Goal: Task Accomplishment & Management: Complete application form

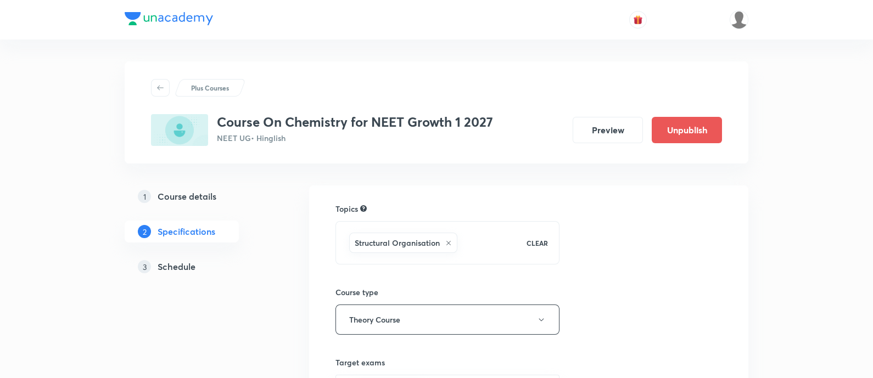
click at [187, 268] on h5 "Schedule" at bounding box center [177, 266] width 38 height 13
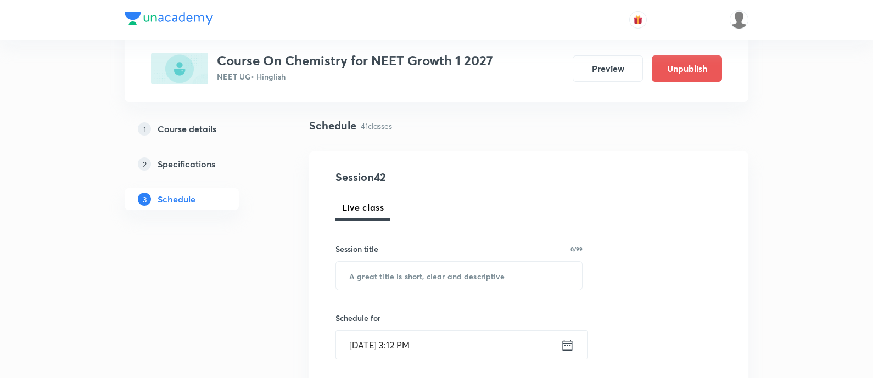
scroll to position [26, 0]
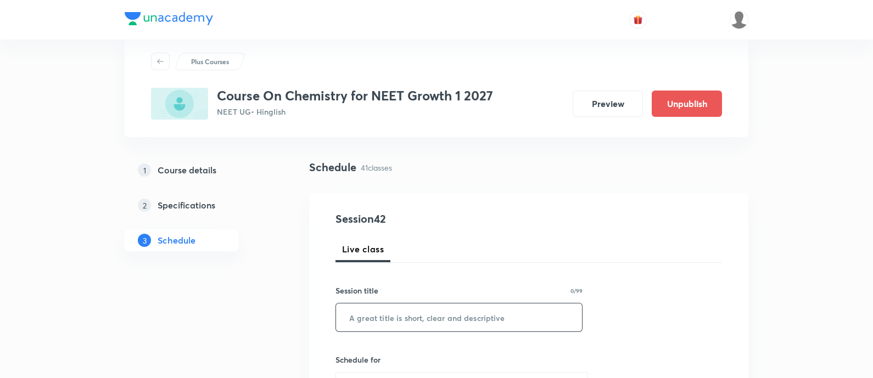
click at [422, 324] on input "text" at bounding box center [459, 318] width 246 height 28
paste input "chemical bonding"
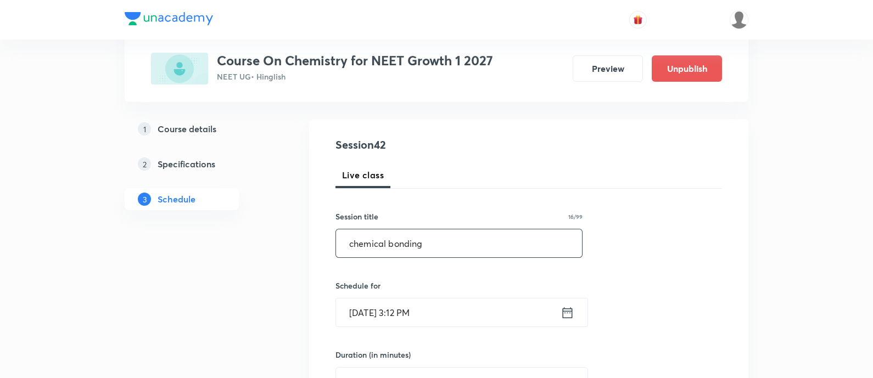
scroll to position [164, 0]
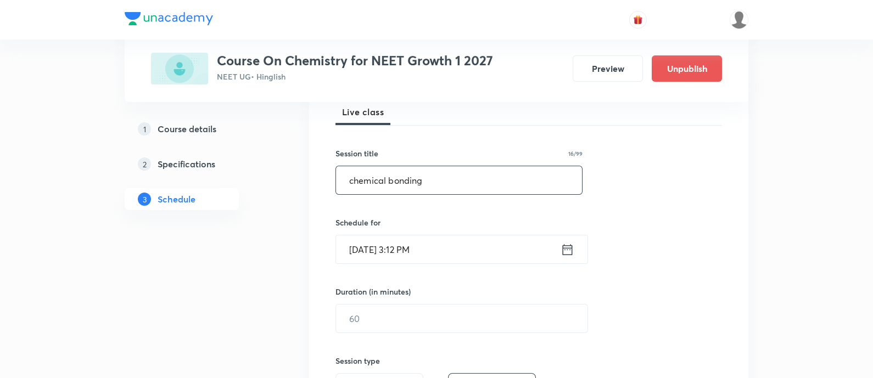
type input "chemical bonding"
click at [565, 252] on icon at bounding box center [568, 249] width 14 height 15
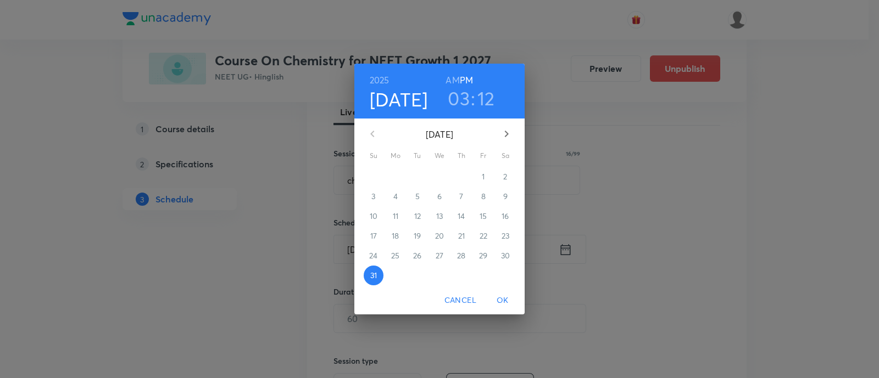
click at [505, 132] on icon "button" at bounding box center [506, 133] width 13 height 13
click at [394, 181] on p "1" at bounding box center [395, 176] width 3 height 11
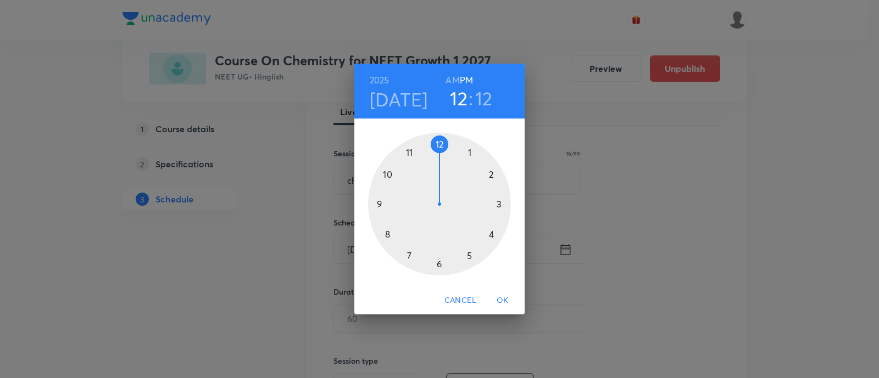
drag, startPoint x: 496, startPoint y: 201, endPoint x: 441, endPoint y: 157, distance: 69.9
click at [441, 157] on div at bounding box center [439, 204] width 143 height 143
drag, startPoint x: 494, startPoint y: 188, endPoint x: 412, endPoint y: 205, distance: 84.3
click at [412, 205] on div at bounding box center [439, 204] width 143 height 143
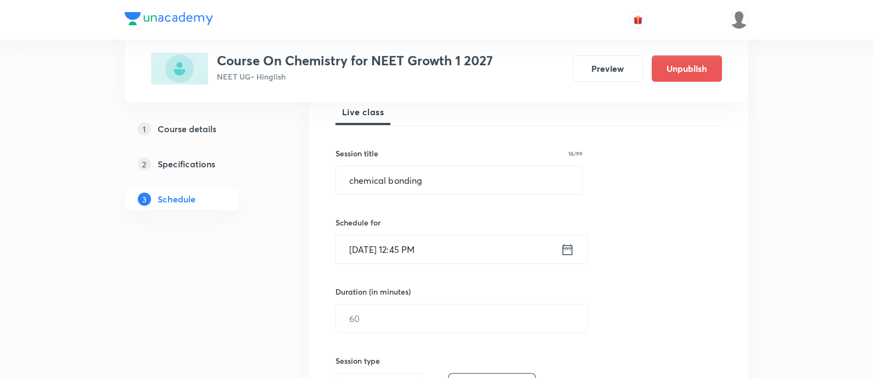
scroll to position [232, 0]
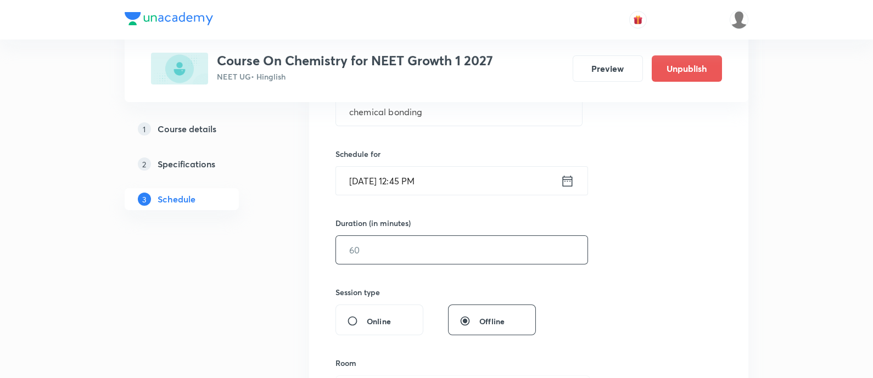
click at [435, 262] on input "text" at bounding box center [462, 250] width 252 height 28
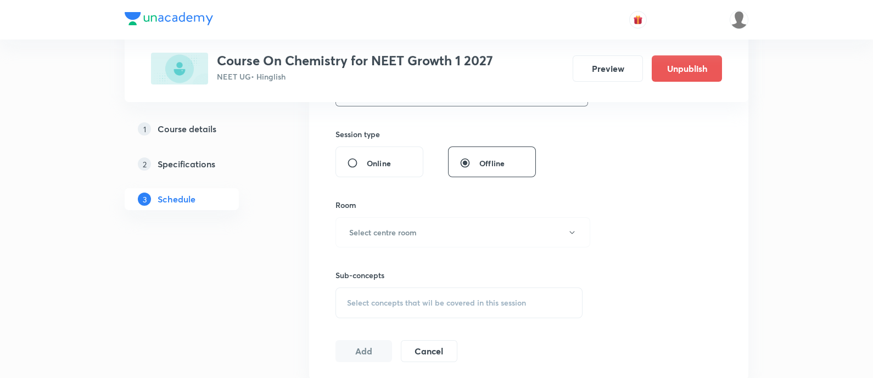
scroll to position [370, 0]
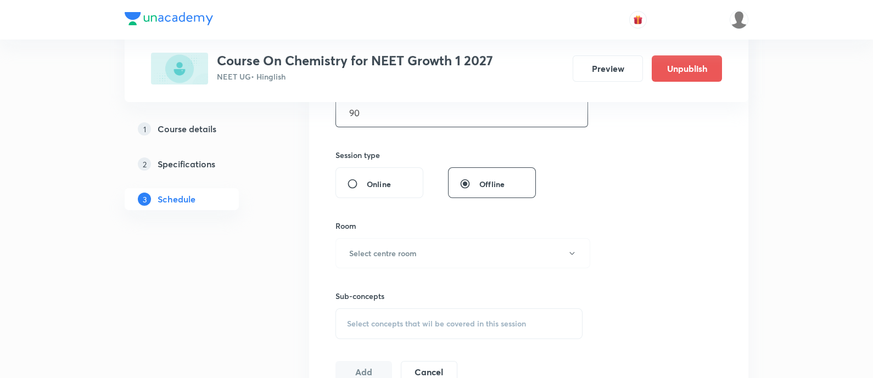
type input "90"
click at [393, 248] on h6 "Select centre room" at bounding box center [383, 254] width 68 height 12
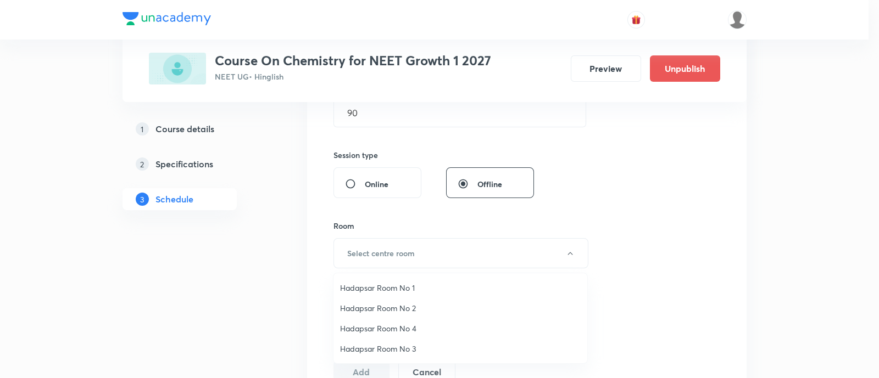
click at [389, 347] on span "Hadapsar Room No 3" at bounding box center [460, 349] width 241 height 12
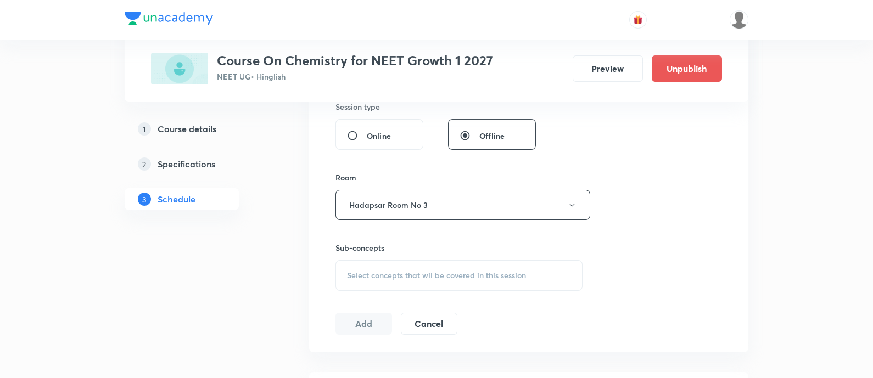
scroll to position [438, 0]
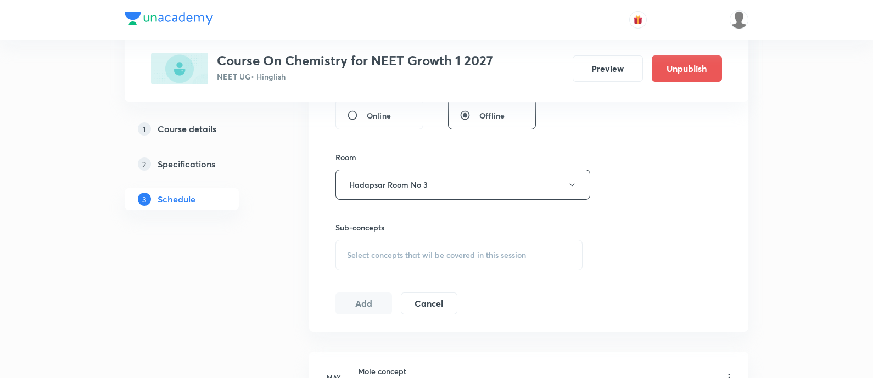
click at [429, 251] on span "Select concepts that wil be covered in this session" at bounding box center [436, 255] width 179 height 9
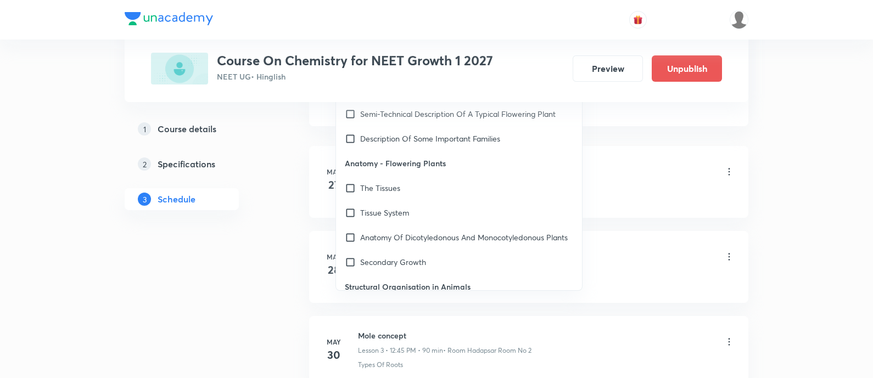
scroll to position [343, 0]
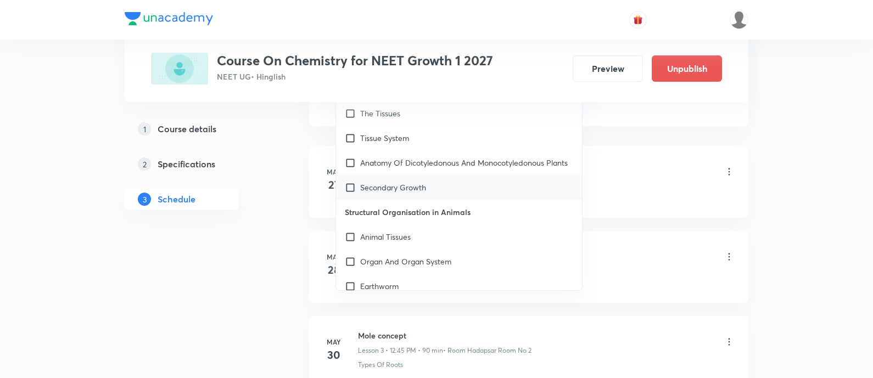
click at [420, 189] on div "Secondary Growth" at bounding box center [459, 187] width 246 height 25
checkbox input "true"
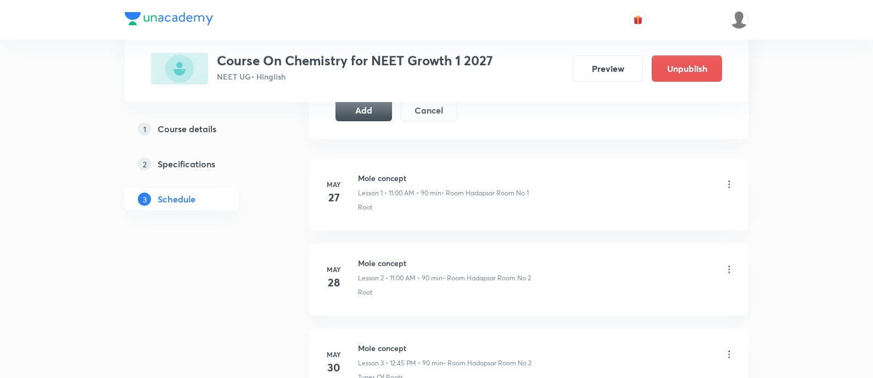
scroll to position [576, 0]
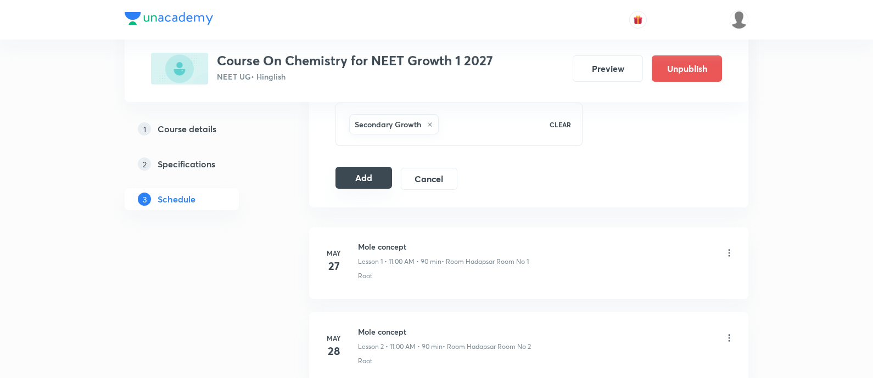
click at [352, 177] on button "Add" at bounding box center [364, 178] width 57 height 22
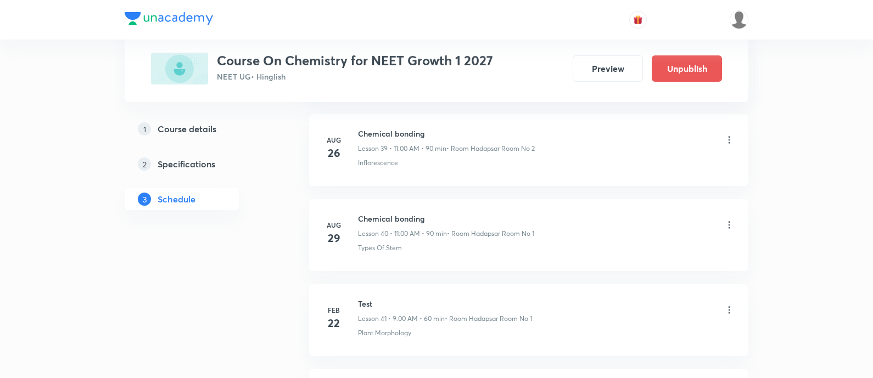
scroll to position [3565, 0]
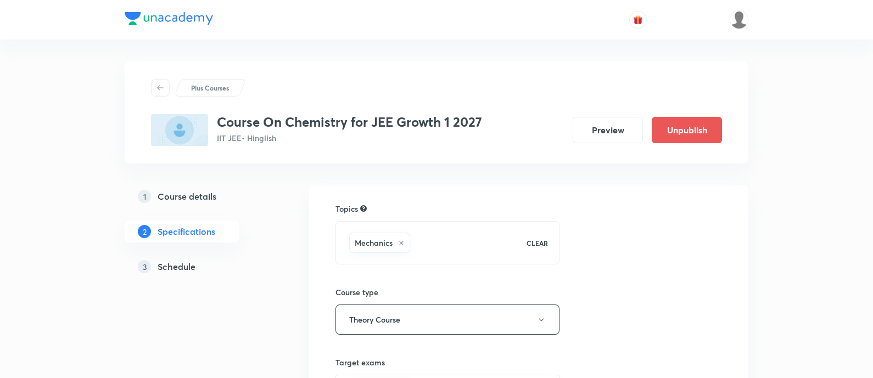
click at [170, 268] on h5 "Schedule" at bounding box center [177, 266] width 38 height 13
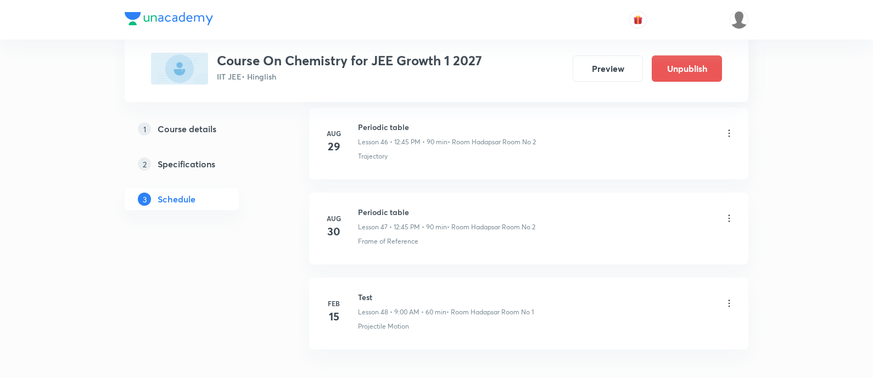
scroll to position [4578, 0]
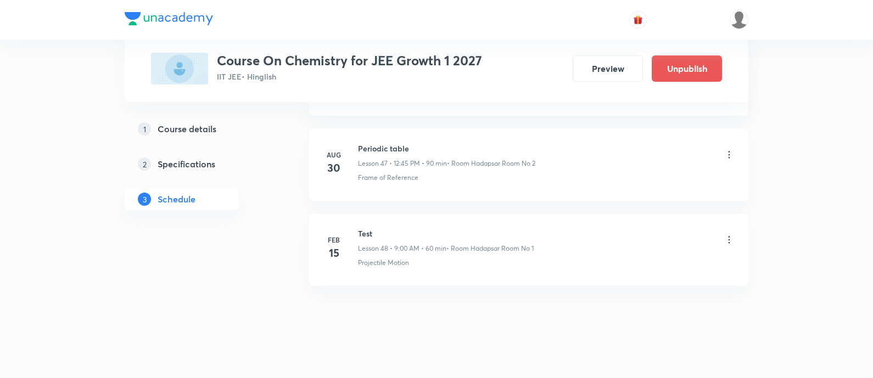
click at [381, 143] on h6 "Periodic table" at bounding box center [446, 149] width 177 height 12
copy h6 "Periodic table"
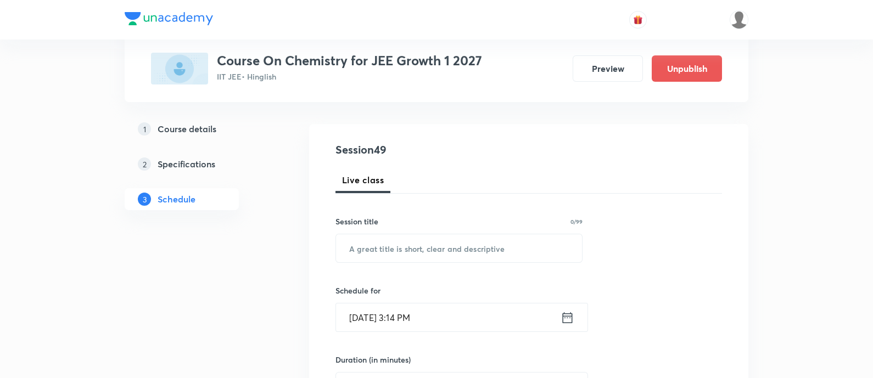
scroll to position [18, 0]
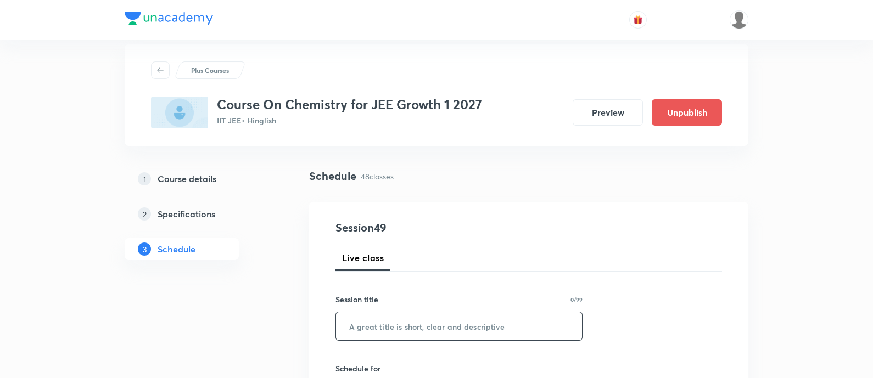
click at [485, 336] on input "text" at bounding box center [459, 327] width 246 height 28
paste input "periodic table"
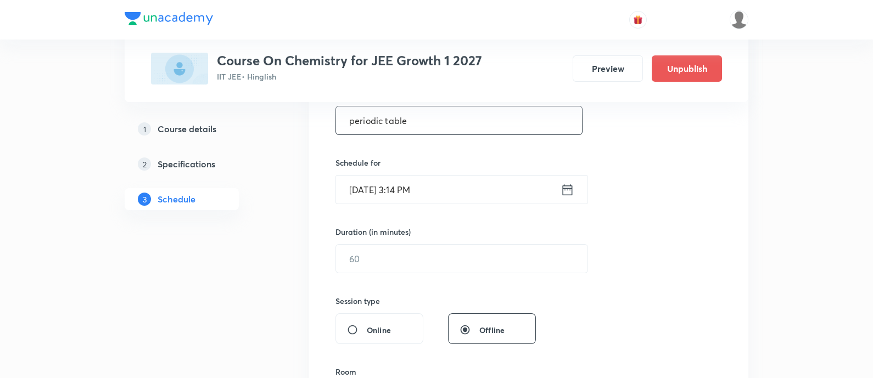
type input "periodic table"
click at [570, 190] on icon at bounding box center [568, 189] width 14 height 15
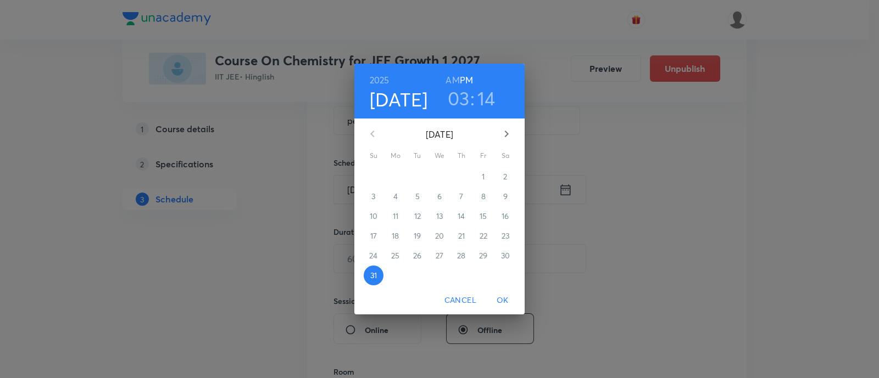
click at [514, 129] on button "button" at bounding box center [506, 134] width 26 height 26
click at [398, 177] on span "1" at bounding box center [396, 176] width 20 height 11
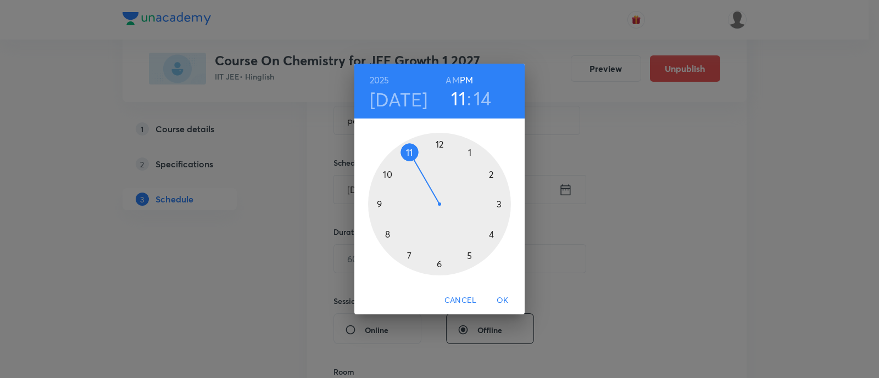
drag, startPoint x: 497, startPoint y: 205, endPoint x: 422, endPoint y: 171, distance: 82.3
click at [422, 171] on div at bounding box center [439, 204] width 143 height 143
drag, startPoint x: 487, startPoint y: 192, endPoint x: 441, endPoint y: 153, distance: 60.8
click at [441, 153] on div at bounding box center [439, 204] width 143 height 143
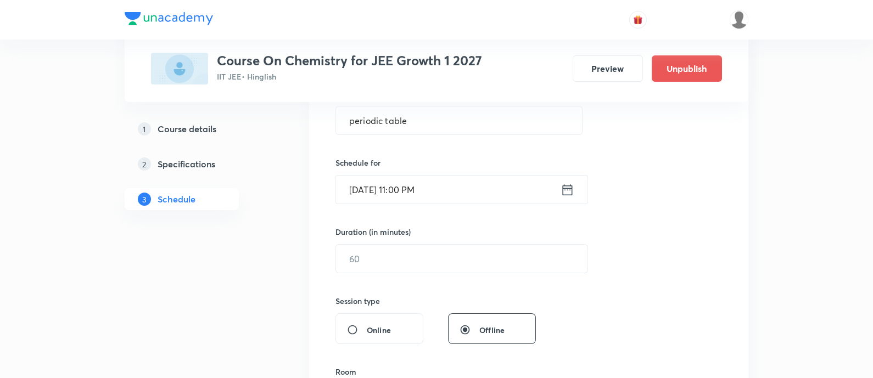
click at [579, 185] on div "Sep 1, 2025, 11:00 PM ​" at bounding box center [462, 189] width 253 height 29
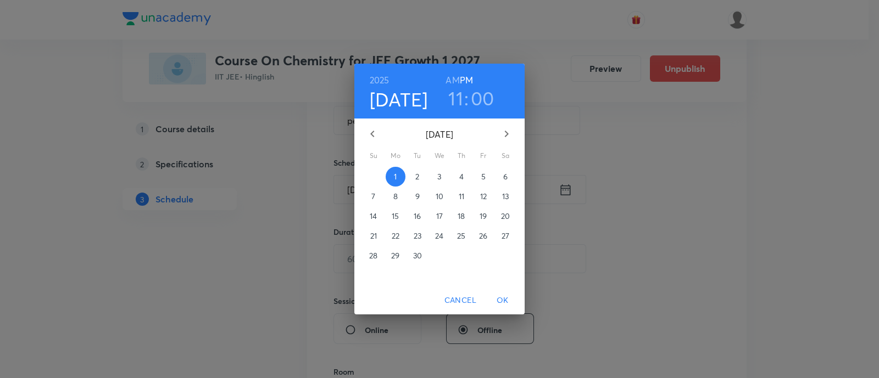
click at [452, 79] on h6 "AM" at bounding box center [453, 80] width 14 height 15
click at [503, 293] on button "OK" at bounding box center [502, 301] width 35 height 20
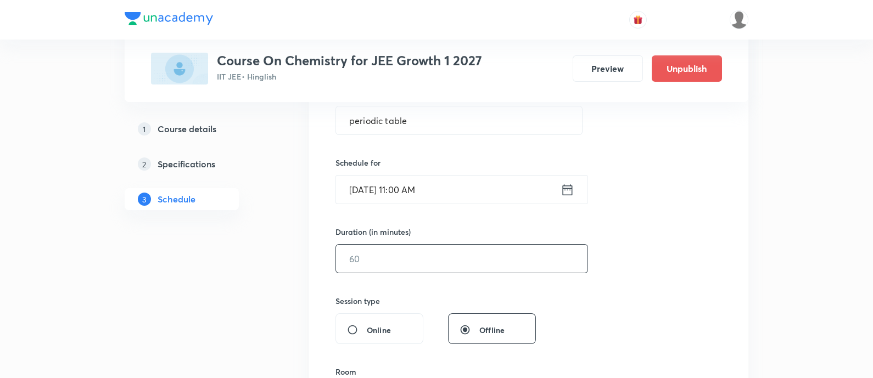
click at [464, 263] on input "text" at bounding box center [462, 259] width 252 height 28
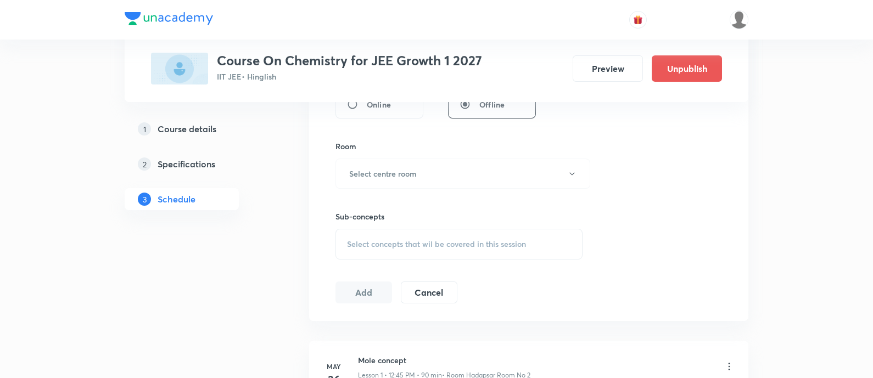
scroll to position [498, 0]
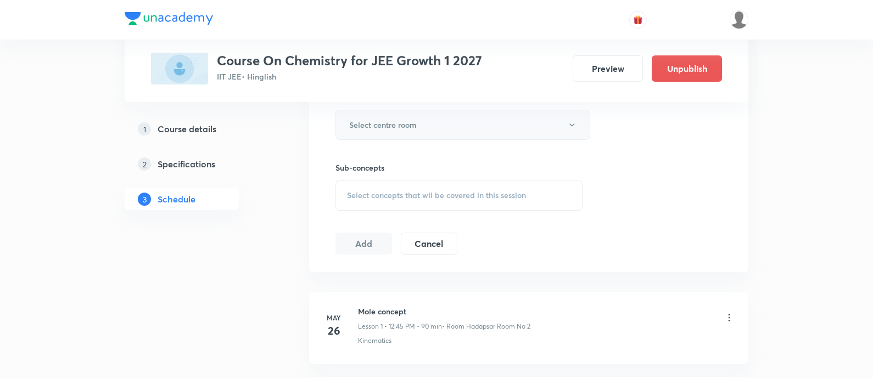
type input "90"
click at [407, 129] on h6 "Select centre room" at bounding box center [383, 125] width 68 height 12
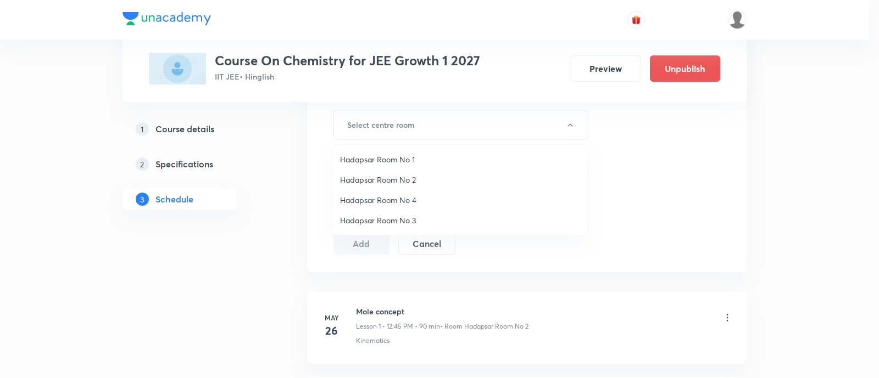
click at [390, 180] on span "Hadapsar Room No 2" at bounding box center [460, 180] width 241 height 12
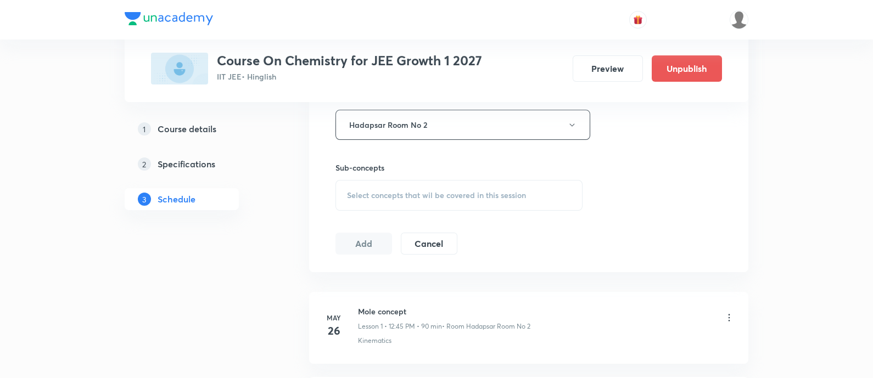
click at [431, 185] on div "Select concepts that wil be covered in this session" at bounding box center [459, 195] width 247 height 31
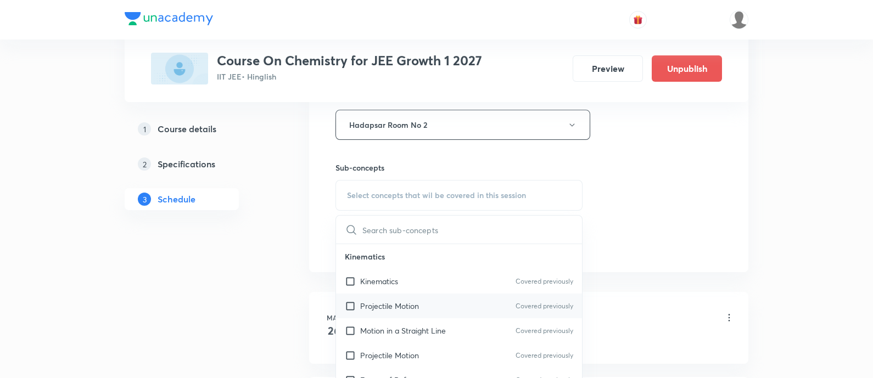
scroll to position [137, 0]
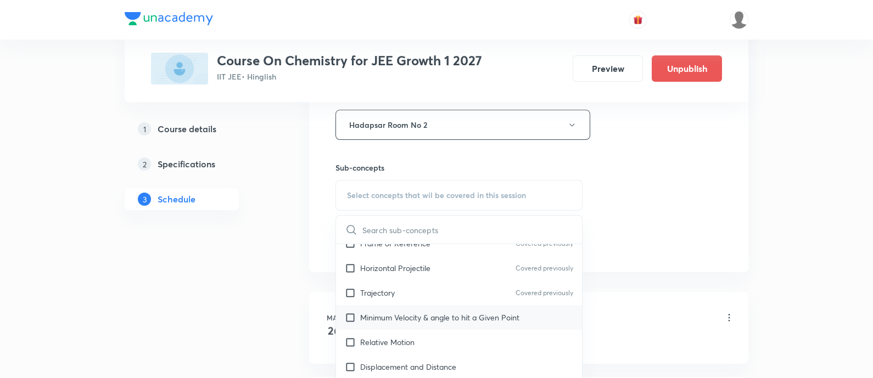
click at [497, 319] on p "Minimum Velocity & angle to hit a Given Point" at bounding box center [439, 318] width 159 height 12
checkbox input "true"
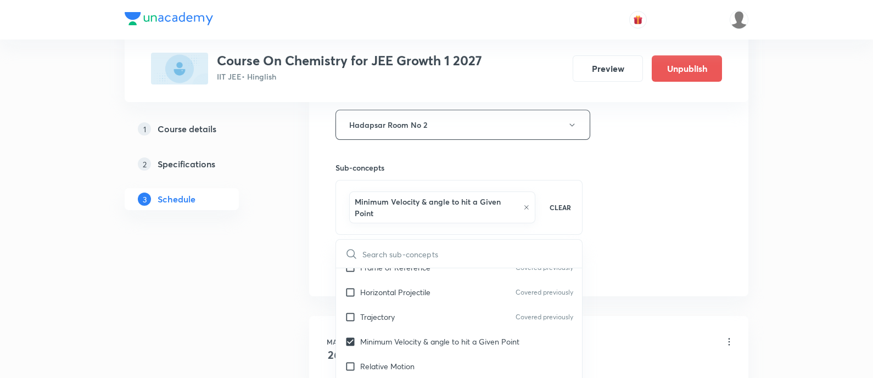
click at [645, 199] on div "Session 49 Live class Session title 14/99 periodic table ​ Schedule for Sep 1, …" at bounding box center [529, 9] width 387 height 540
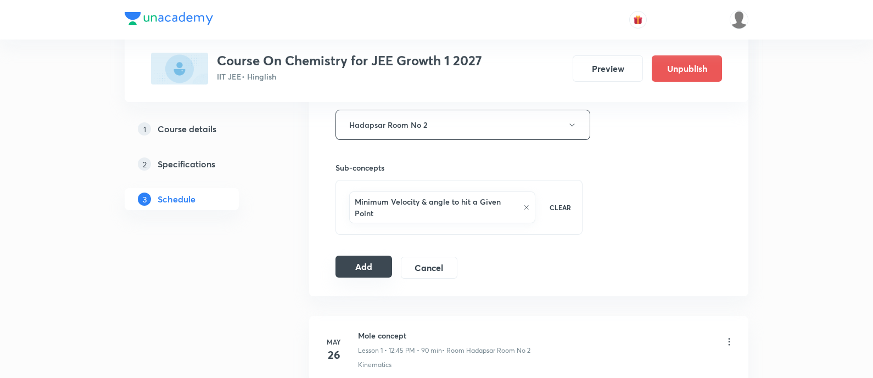
click at [359, 265] on button "Add" at bounding box center [364, 267] width 57 height 22
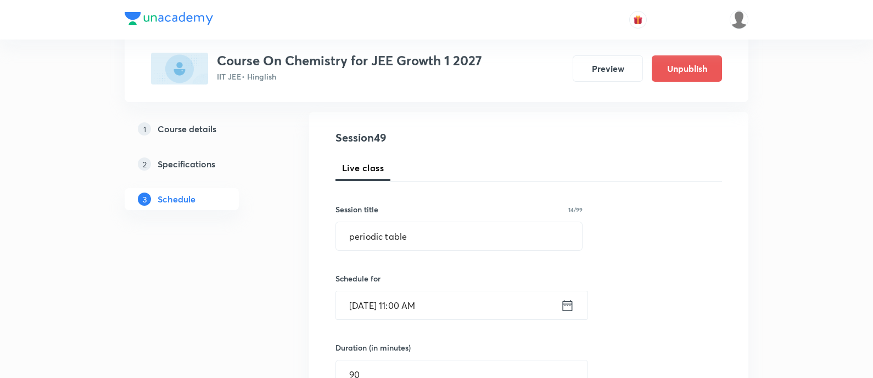
scroll to position [86, 0]
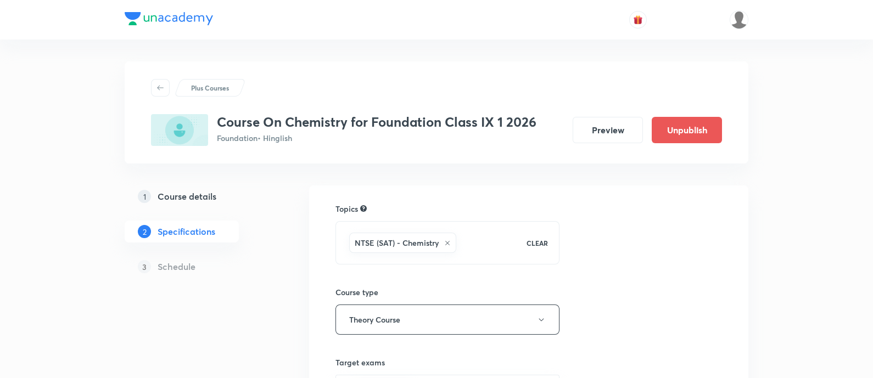
click at [216, 193] on h5 "Course details" at bounding box center [187, 196] width 59 height 13
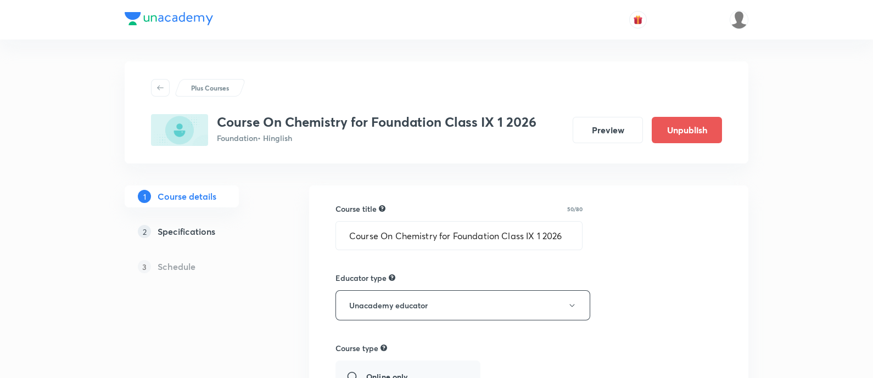
click at [186, 226] on h5 "Specifications" at bounding box center [187, 231] width 58 height 13
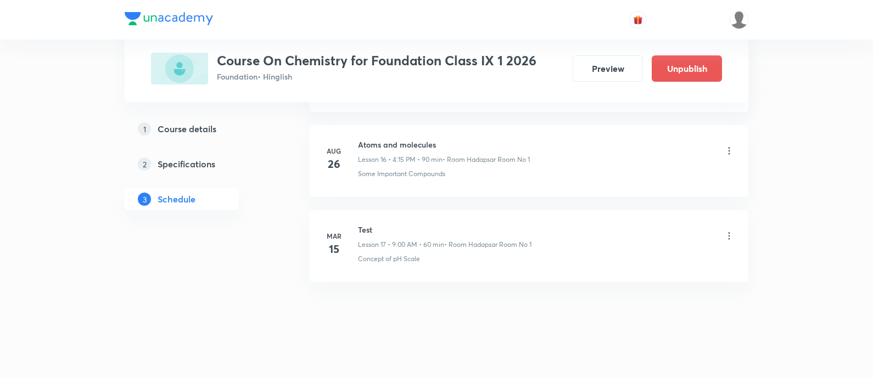
scroll to position [1945, 0]
click at [417, 131] on li "[DATE] Atoms and molecules Lesson 16 • 4:15 PM • 90 min • Room Hadapsar Room No…" at bounding box center [528, 159] width 439 height 72
click at [420, 137] on h6 "Atoms and molecules" at bounding box center [444, 143] width 172 height 12
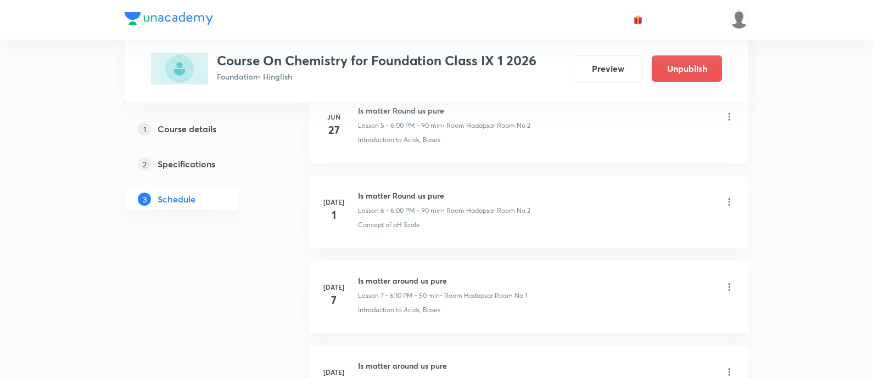
scroll to position [0, 0]
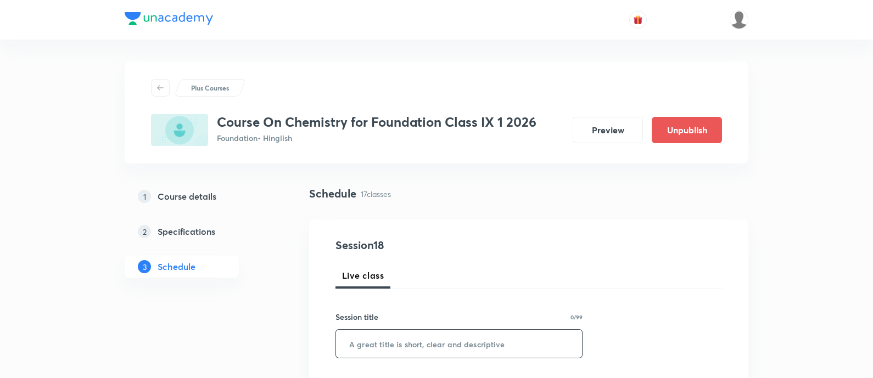
click at [445, 350] on input "text" at bounding box center [459, 344] width 246 height 28
paste input "atomic structure"
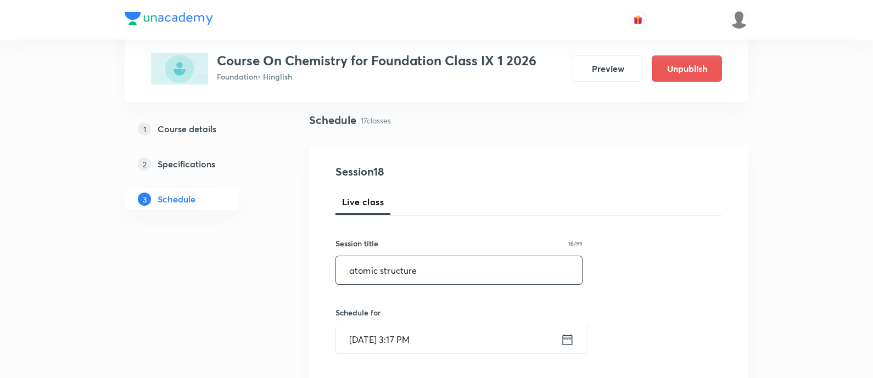
scroll to position [137, 0]
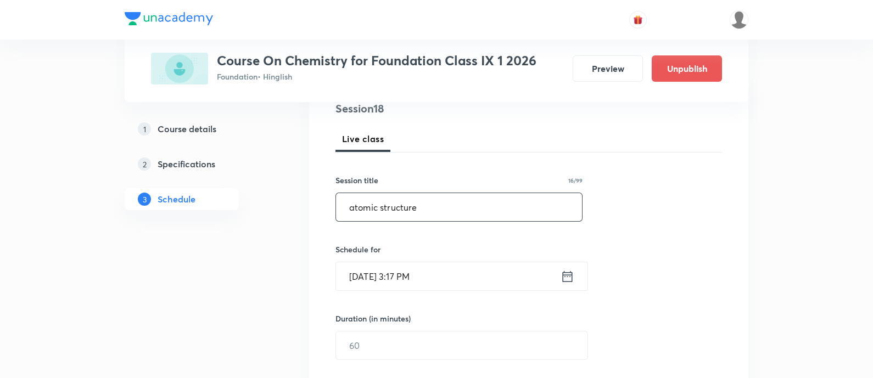
type input "atomic structure"
click at [571, 279] on icon at bounding box center [568, 276] width 14 height 15
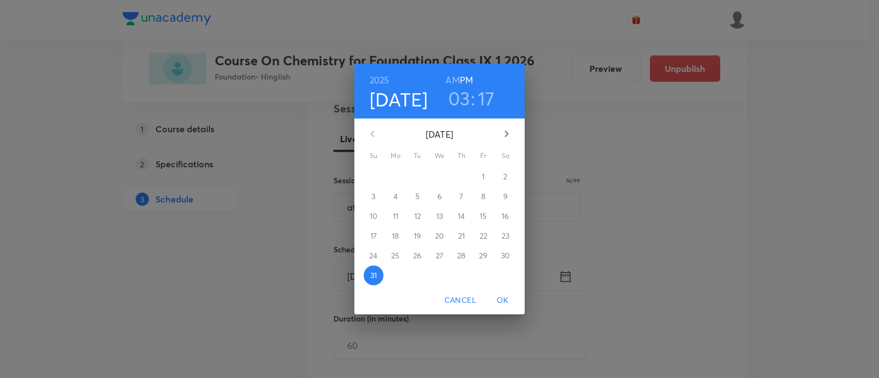
drag, startPoint x: 508, startPoint y: 132, endPoint x: 491, endPoint y: 166, distance: 37.8
click at [509, 133] on icon "button" at bounding box center [506, 133] width 13 height 13
click at [396, 180] on p "1" at bounding box center [395, 176] width 3 height 11
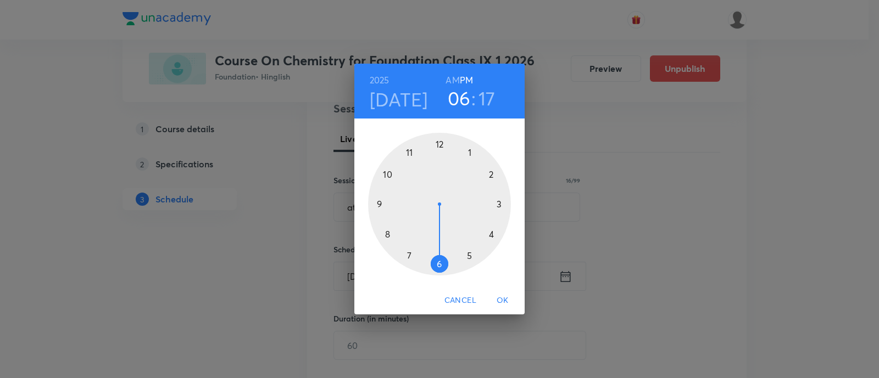
drag, startPoint x: 492, startPoint y: 218, endPoint x: 442, endPoint y: 250, distance: 59.1
click at [442, 250] on div at bounding box center [439, 204] width 143 height 143
drag, startPoint x: 497, startPoint y: 215, endPoint x: 439, endPoint y: 164, distance: 77.1
click at [439, 164] on div at bounding box center [439, 204] width 143 height 143
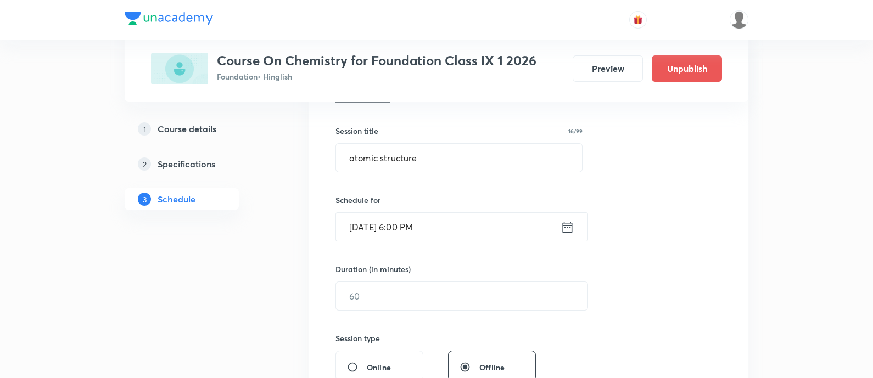
scroll to position [206, 0]
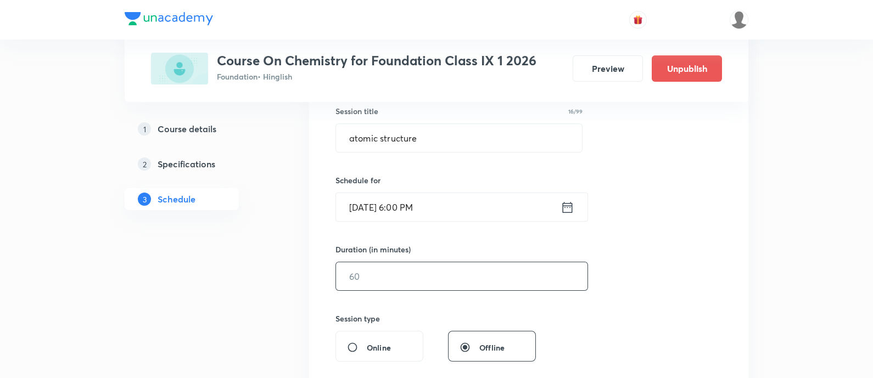
click at [465, 285] on input "text" at bounding box center [462, 277] width 252 height 28
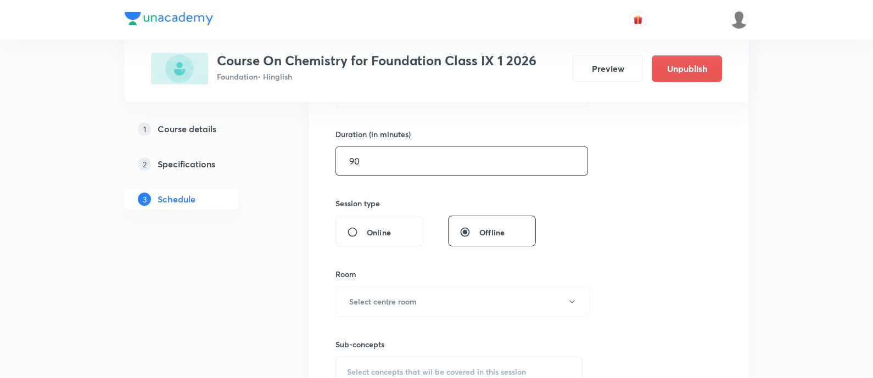
scroll to position [343, 0]
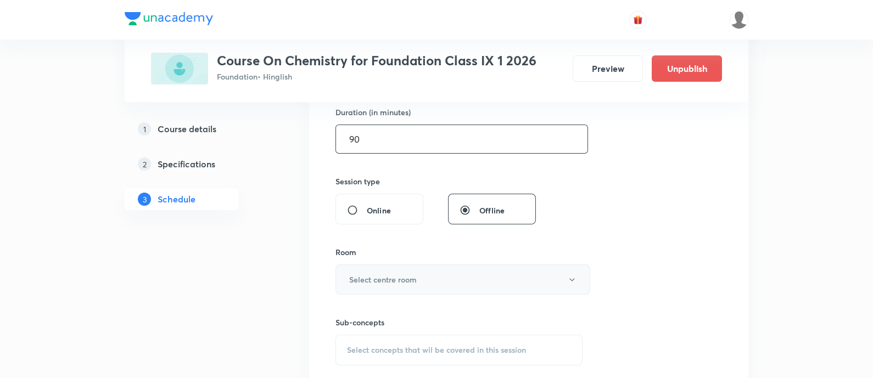
type input "90"
click at [422, 281] on button "Select centre room" at bounding box center [463, 280] width 255 height 30
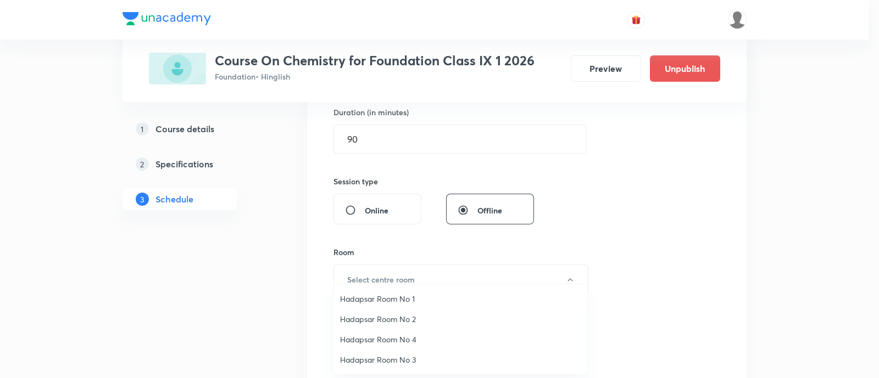
click at [401, 361] on span "Hadapsar Room No 3" at bounding box center [460, 360] width 241 height 12
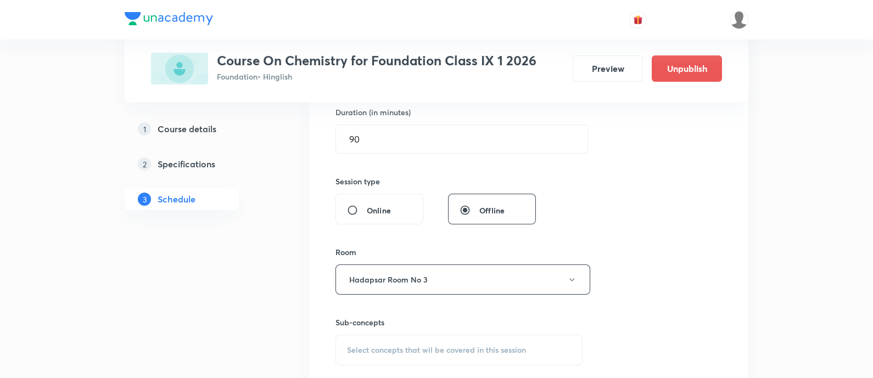
scroll to position [412, 0]
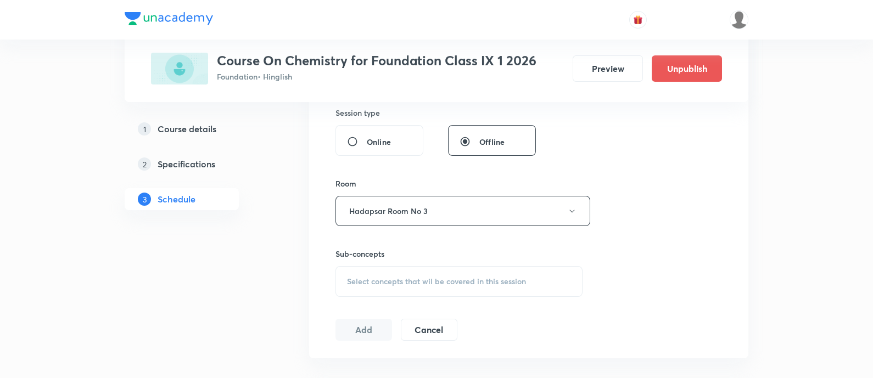
click at [493, 274] on div "Select concepts that wil be covered in this session" at bounding box center [459, 281] width 247 height 31
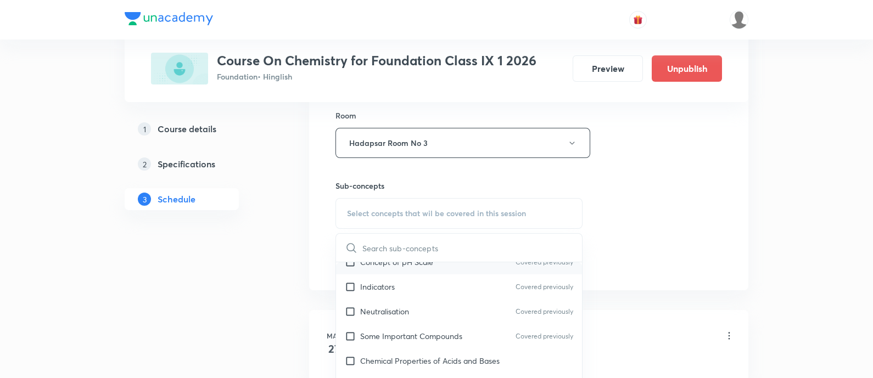
scroll to position [137, 0]
click at [470, 290] on p "Chemical Properties of Acids and Bases" at bounding box center [430, 287] width 140 height 12
checkbox input "true"
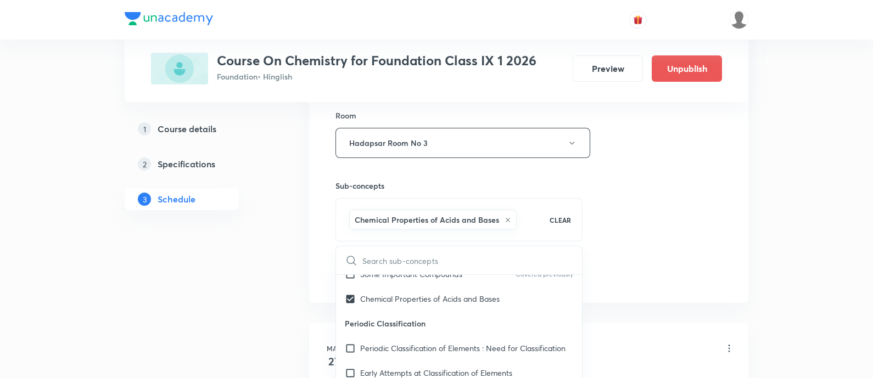
click at [657, 231] on div "Session 18 Live class Session title 16/99 atomic structure ​ Schedule for Sep 1…" at bounding box center [529, 21] width 387 height 528
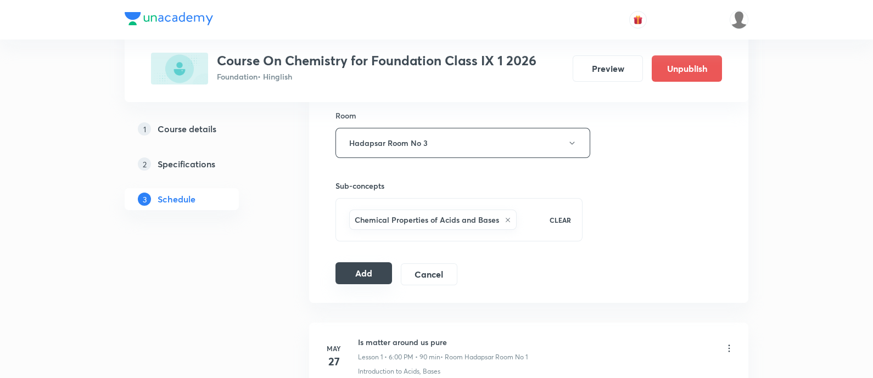
click at [360, 277] on button "Add" at bounding box center [364, 274] width 57 height 22
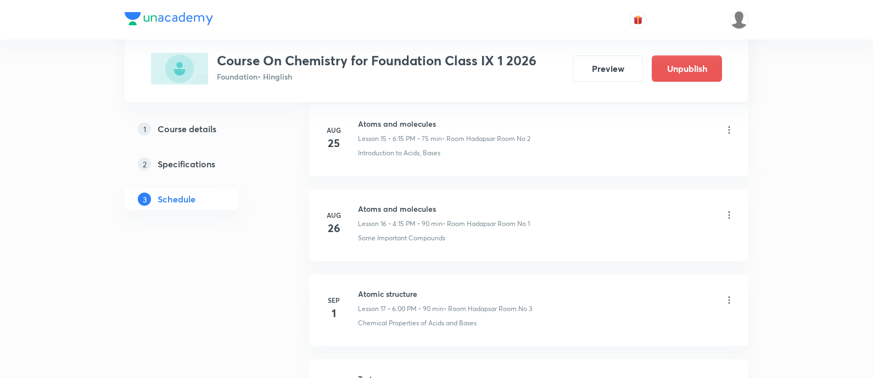
scroll to position [1526, 0]
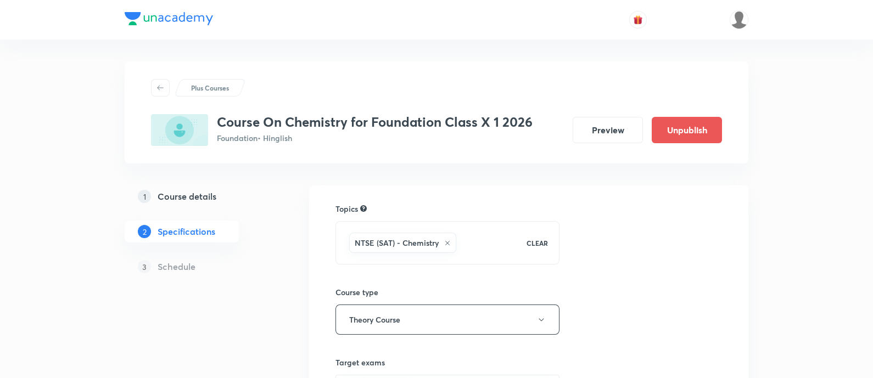
click at [202, 196] on h5 "Course details" at bounding box center [187, 196] width 59 height 13
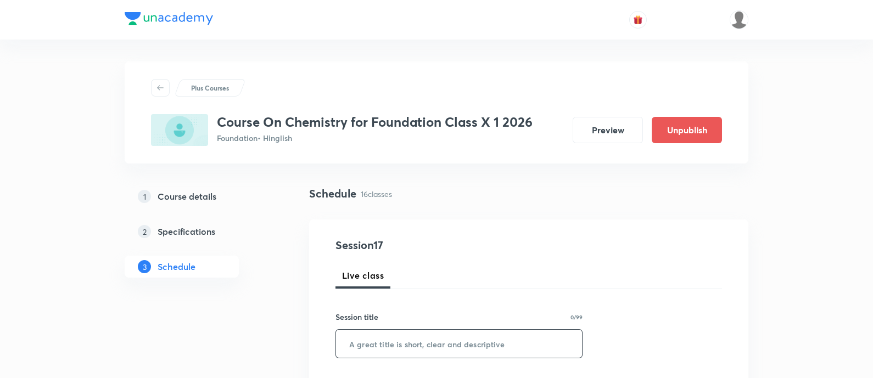
click at [418, 339] on input "text" at bounding box center [459, 344] width 246 height 28
paste input "carbon and its compounds"
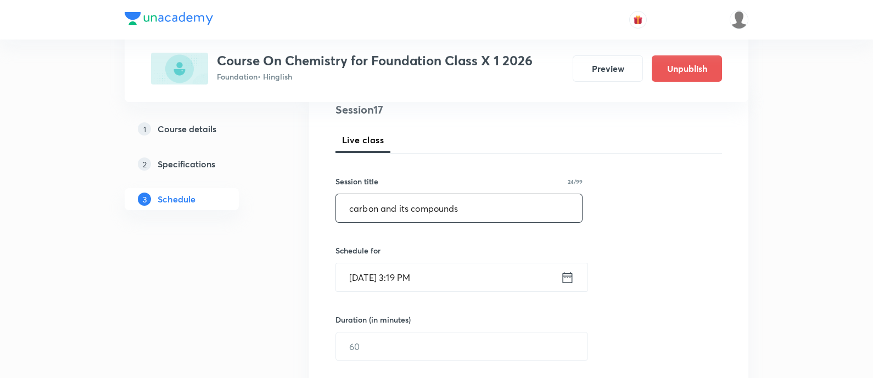
scroll to position [137, 0]
type input "carbon and its compounds"
click at [569, 270] on icon at bounding box center [568, 276] width 14 height 15
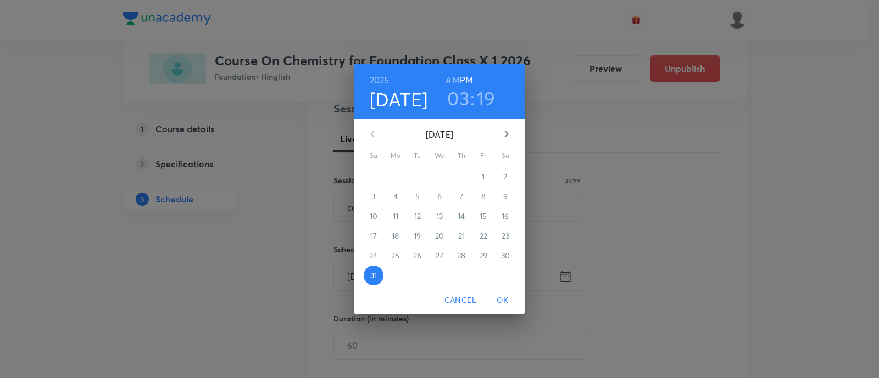
click at [503, 136] on icon "button" at bounding box center [506, 133] width 13 height 13
click at [394, 177] on p "1" at bounding box center [395, 176] width 3 height 11
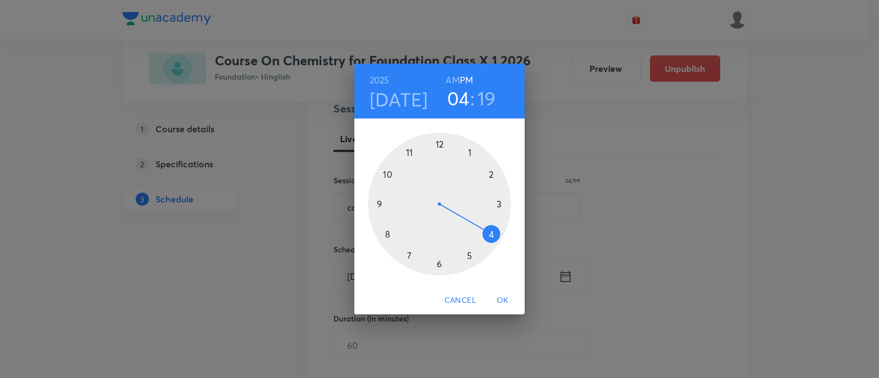
drag, startPoint x: 495, startPoint y: 222, endPoint x: 495, endPoint y: 232, distance: 9.3
click at [495, 232] on div at bounding box center [439, 204] width 143 height 143
drag, startPoint x: 496, startPoint y: 232, endPoint x: 496, endPoint y: 202, distance: 30.2
click at [496, 202] on div at bounding box center [439, 204] width 143 height 143
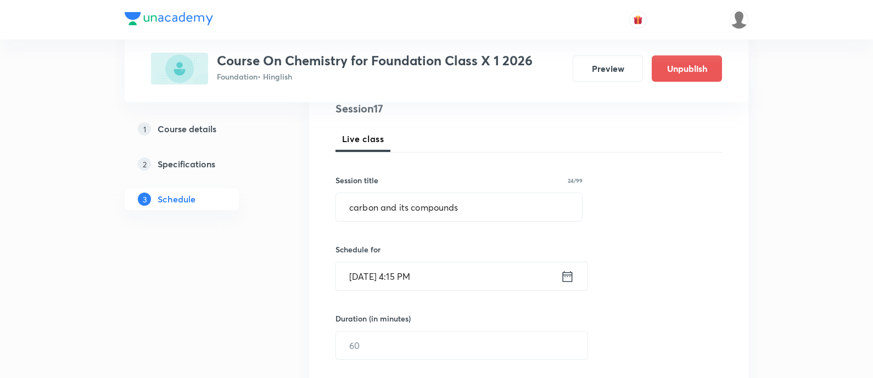
scroll to position [206, 0]
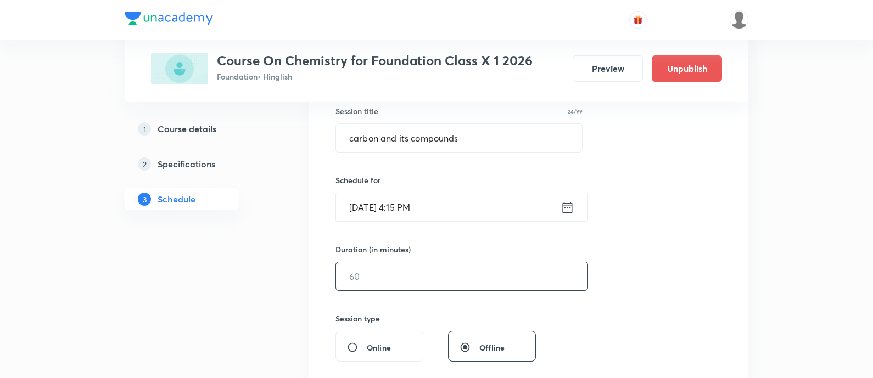
click at [483, 283] on input "text" at bounding box center [462, 277] width 252 height 28
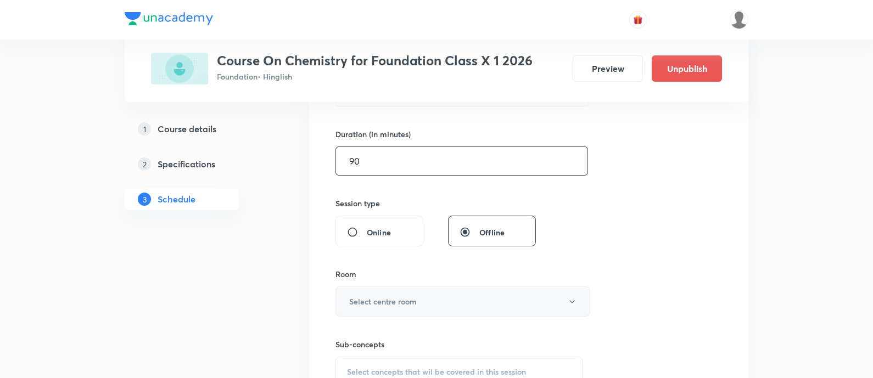
scroll to position [343, 0]
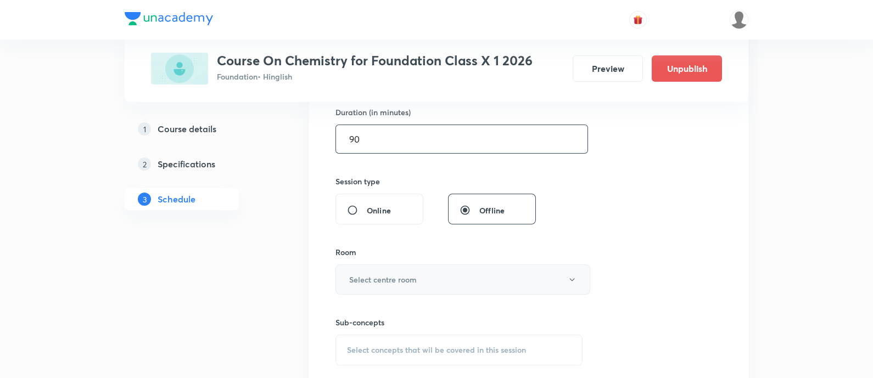
type input "90"
click at [422, 275] on button "Select centre room" at bounding box center [463, 280] width 255 height 30
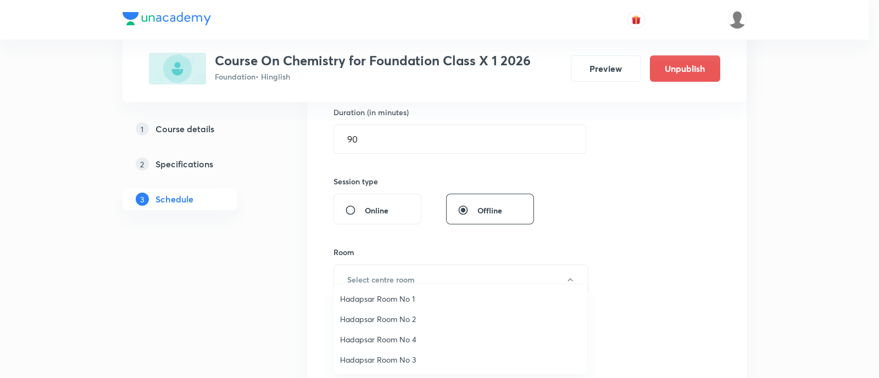
click at [396, 342] on span "Hadapsar Room No 4" at bounding box center [460, 340] width 241 height 12
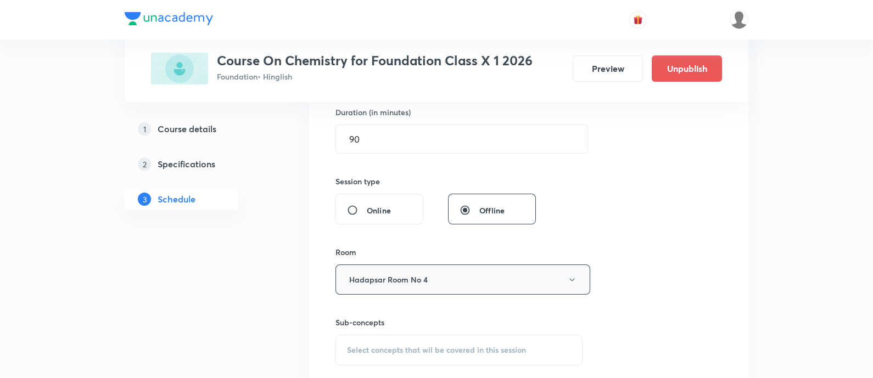
click at [442, 273] on button "Hadapsar Room No 4" at bounding box center [463, 280] width 255 height 30
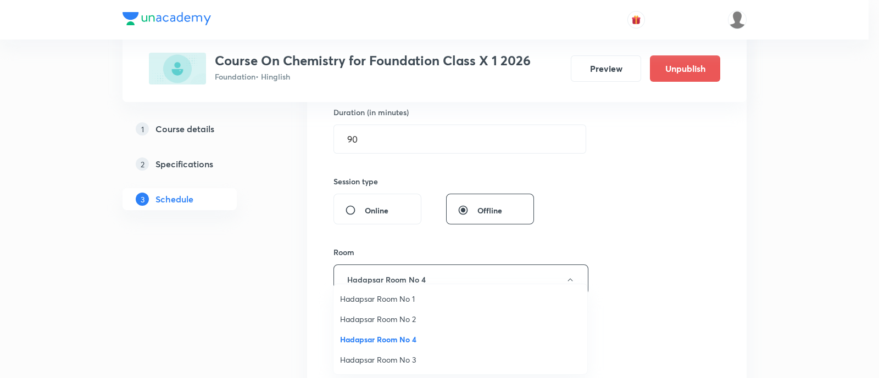
click at [412, 320] on span "Hadapsar Room No 2" at bounding box center [460, 320] width 241 height 12
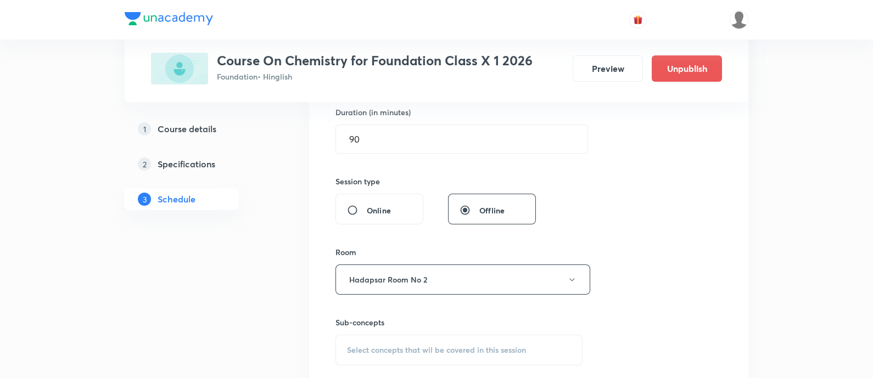
scroll to position [412, 0]
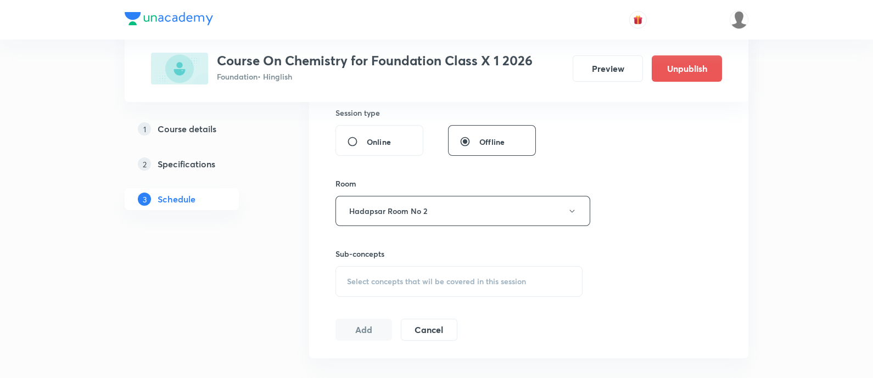
click at [420, 279] on span "Select concepts that wil be covered in this session" at bounding box center [436, 281] width 179 height 9
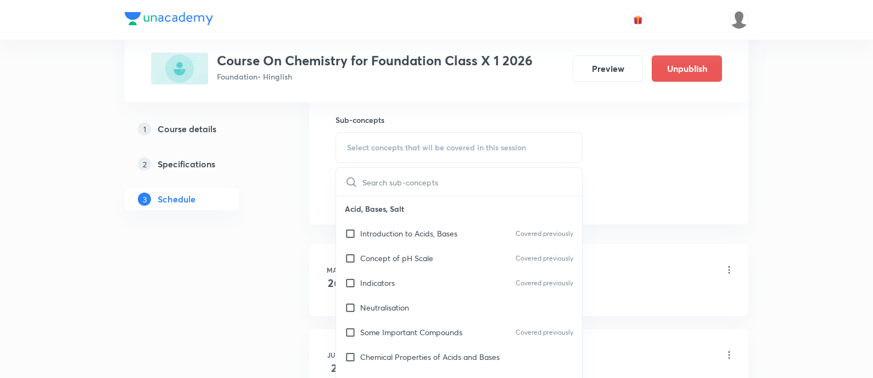
scroll to position [549, 0]
click at [442, 309] on div "Neutralisation" at bounding box center [459, 305] width 246 height 25
checkbox input "true"
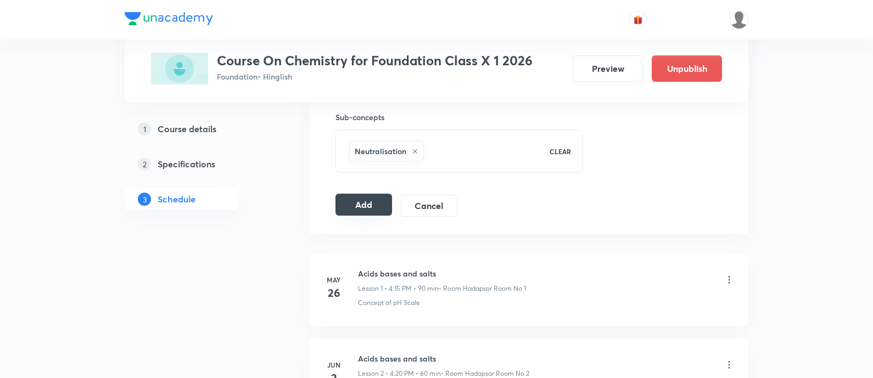
click at [361, 207] on button "Add" at bounding box center [364, 205] width 57 height 22
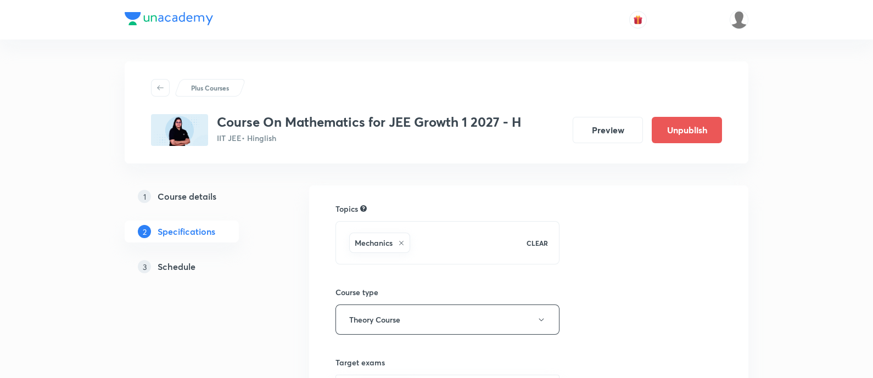
click at [170, 258] on link "3 Schedule" at bounding box center [199, 267] width 149 height 22
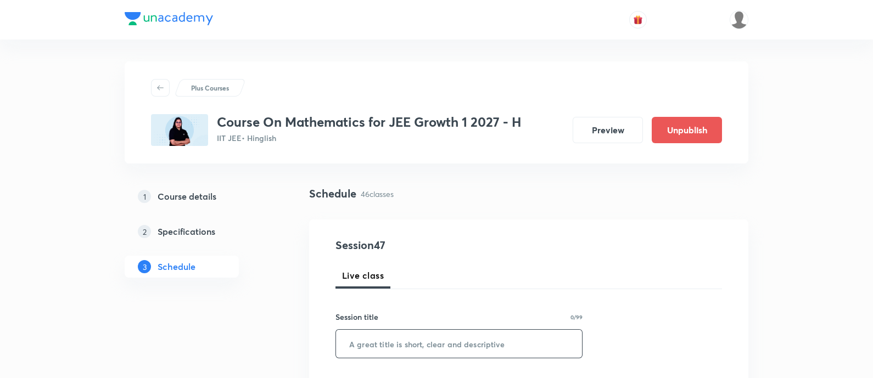
click at [451, 342] on input "text" at bounding box center [459, 344] width 246 height 28
paste input "Trigonometry Equations"
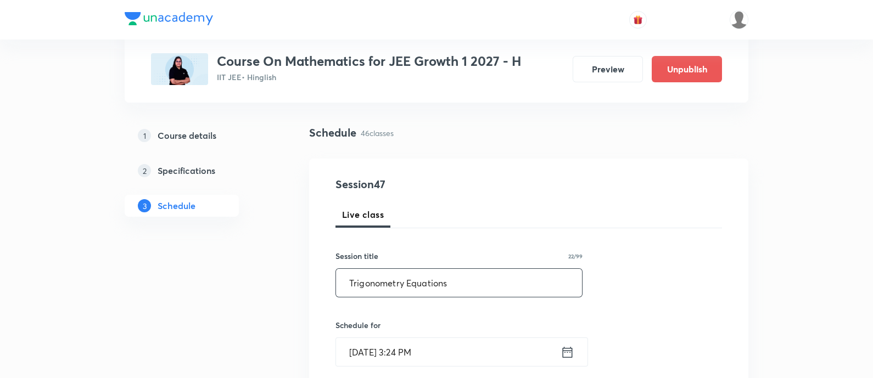
scroll to position [137, 0]
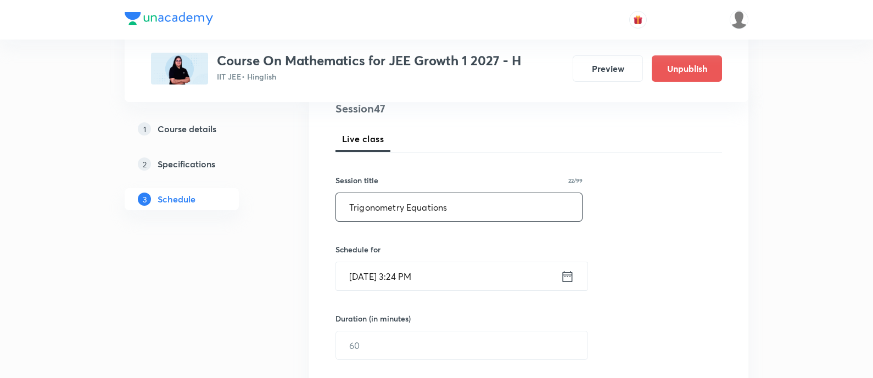
type input "Trigonometry Equations"
click at [569, 277] on icon at bounding box center [568, 276] width 14 height 15
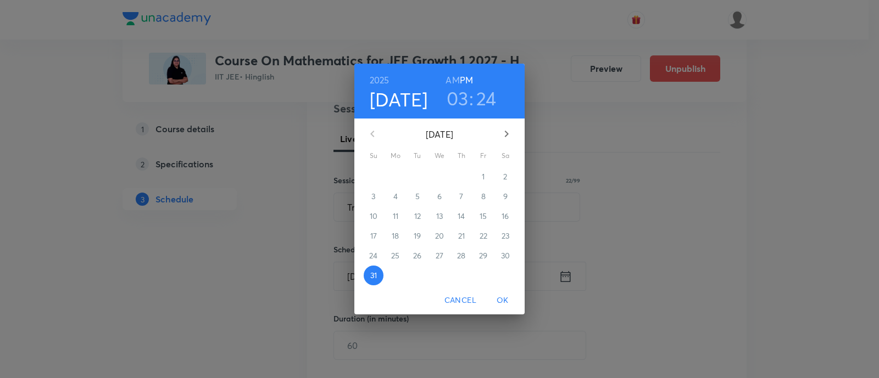
click at [503, 140] on icon "button" at bounding box center [506, 133] width 13 height 13
click at [396, 178] on p "1" at bounding box center [395, 176] width 3 height 11
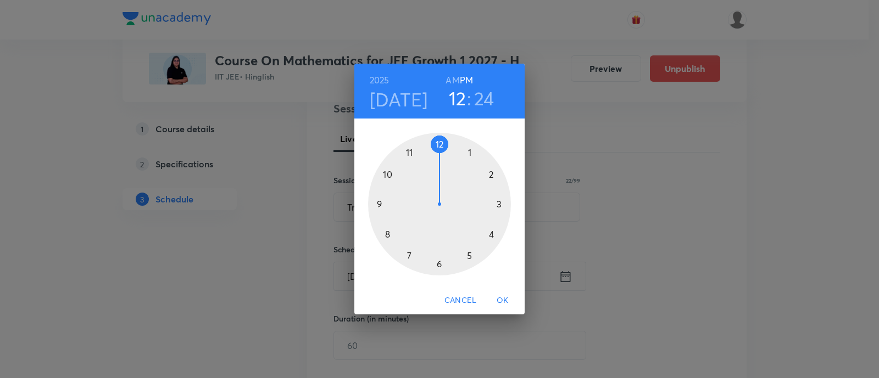
drag, startPoint x: 500, startPoint y: 207, endPoint x: 436, endPoint y: 155, distance: 82.0
click at [436, 155] on div at bounding box center [439, 204] width 143 height 143
drag, startPoint x: 471, startPoint y: 252, endPoint x: 376, endPoint y: 207, distance: 104.9
click at [376, 207] on div at bounding box center [439, 204] width 143 height 143
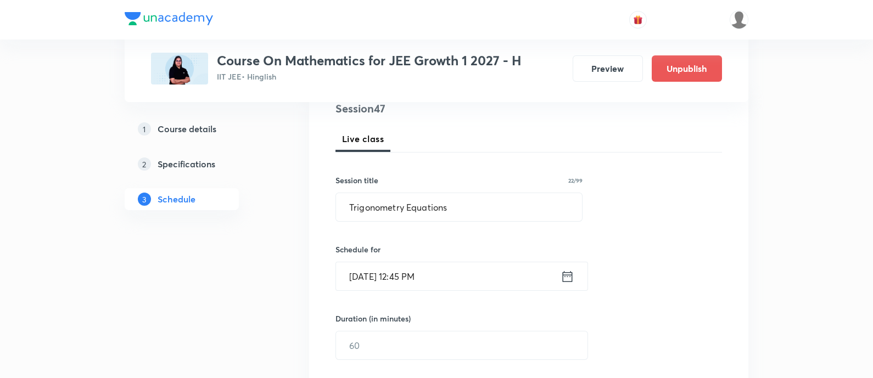
scroll to position [274, 0]
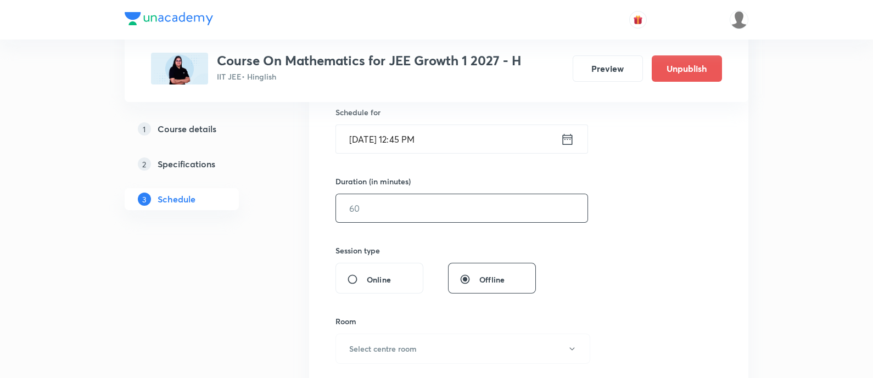
click at [483, 207] on input "text" at bounding box center [462, 208] width 252 height 28
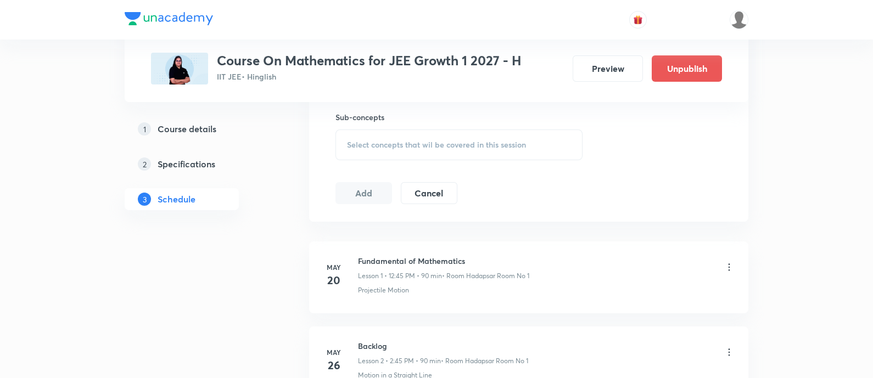
scroll to position [480, 0]
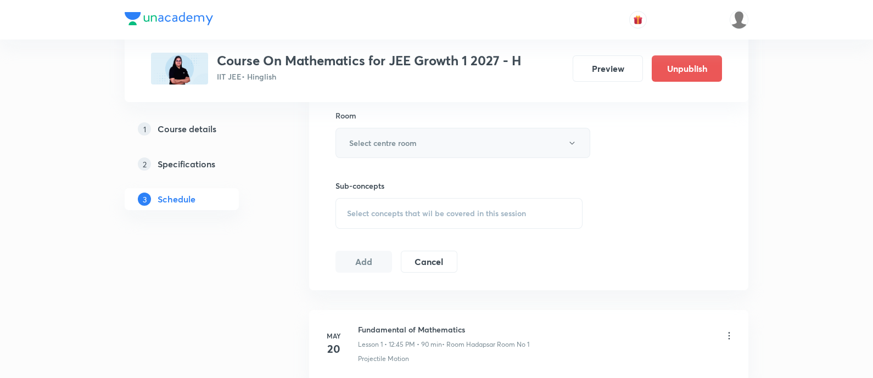
type input "90"
click at [402, 149] on button "Select centre room" at bounding box center [463, 143] width 255 height 30
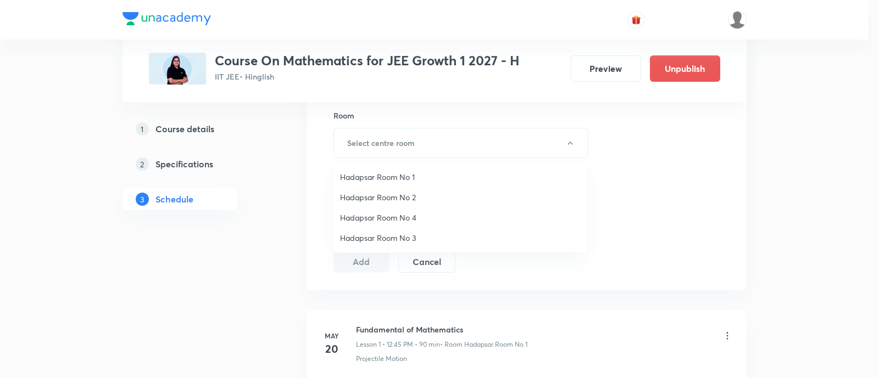
click at [407, 193] on span "Hadapsar Room No 2" at bounding box center [460, 198] width 241 height 12
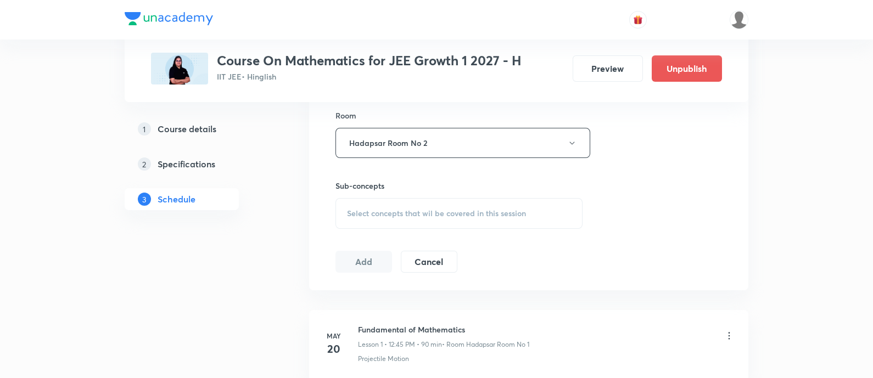
click at [431, 198] on div "Select concepts that wil be covered in this session" at bounding box center [459, 213] width 247 height 31
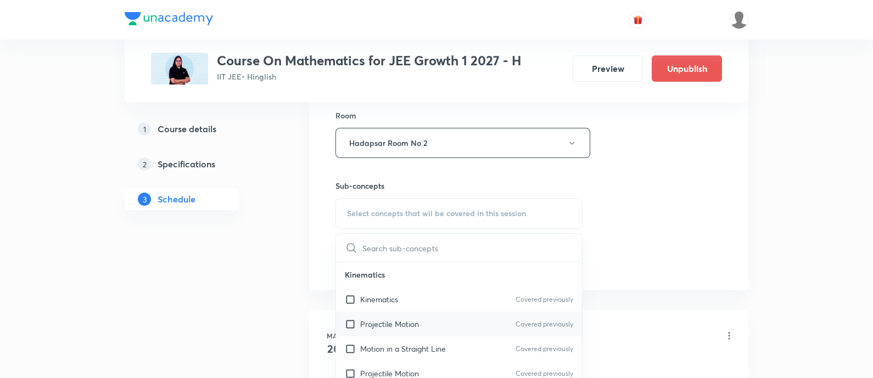
click at [449, 320] on div "Projectile Motion Covered previously" at bounding box center [459, 324] width 246 height 25
checkbox input "true"
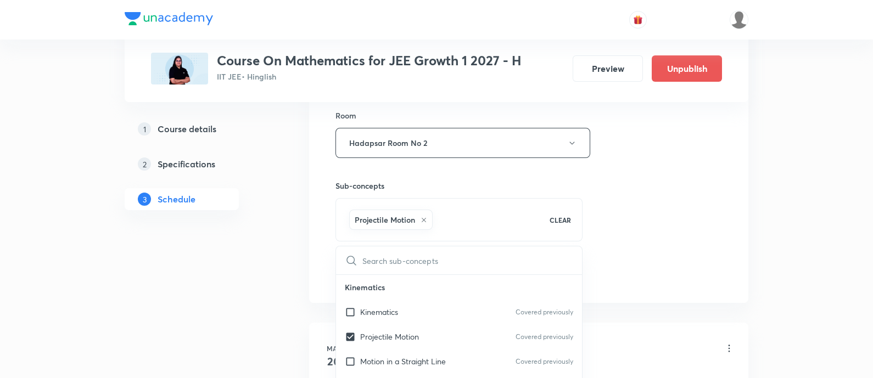
click at [676, 235] on div "Session 47 Live class Session title 22/99 Trigonometry Equations ​ Schedule for…" at bounding box center [529, 21] width 387 height 528
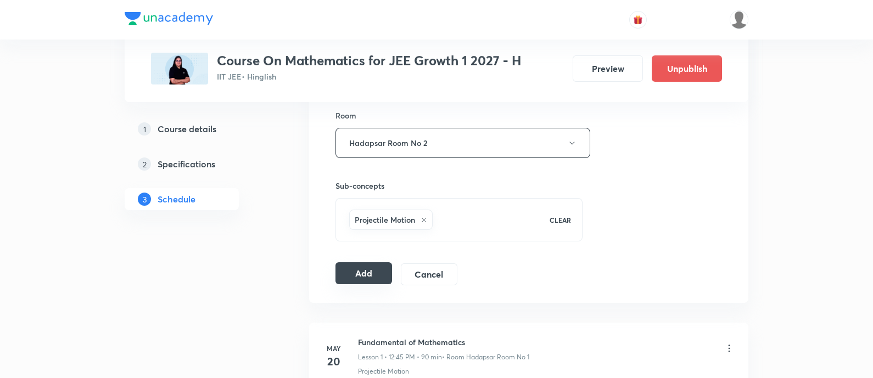
click at [360, 276] on button "Add" at bounding box center [364, 274] width 57 height 22
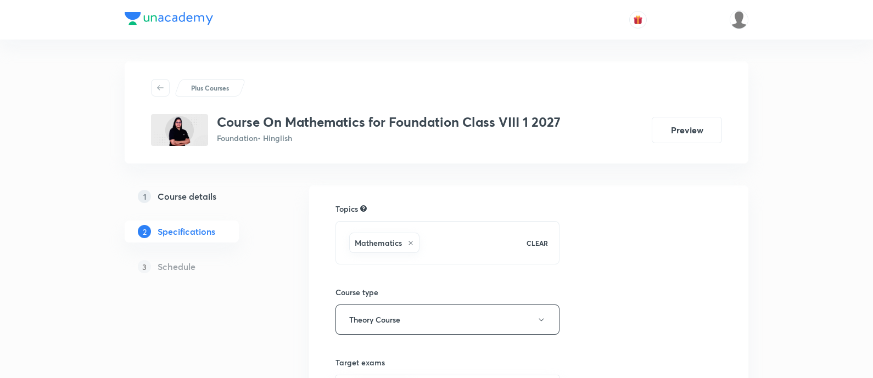
click at [204, 237] on h5 "Specifications" at bounding box center [187, 231] width 58 height 13
click at [209, 201] on h5 "Course details" at bounding box center [187, 196] width 59 height 13
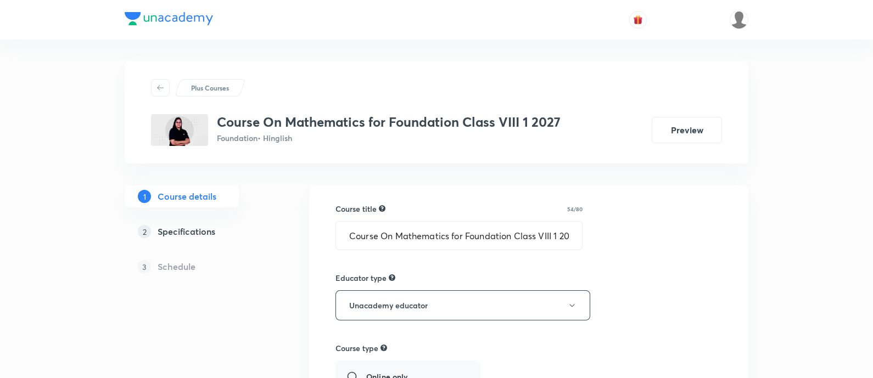
click at [205, 226] on h5 "Specifications" at bounding box center [187, 231] width 58 height 13
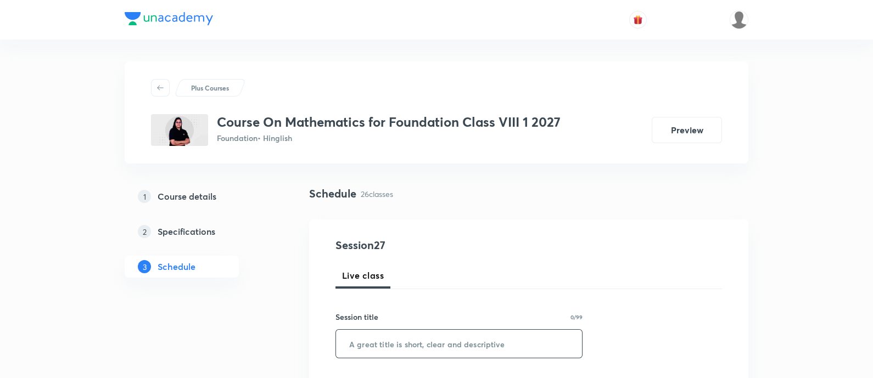
click at [453, 344] on input "text" at bounding box center [459, 344] width 246 height 28
paste input "Algebraic expressions and Identities"
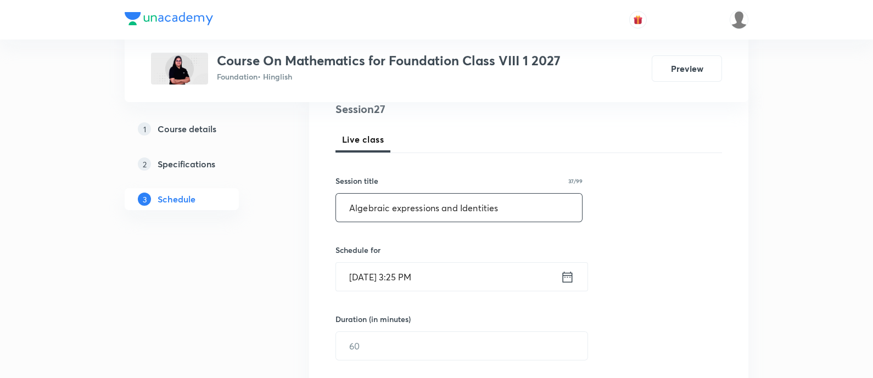
scroll to position [137, 0]
type input "Algebraic expressions and Identities"
click at [566, 276] on icon at bounding box center [568, 276] width 14 height 15
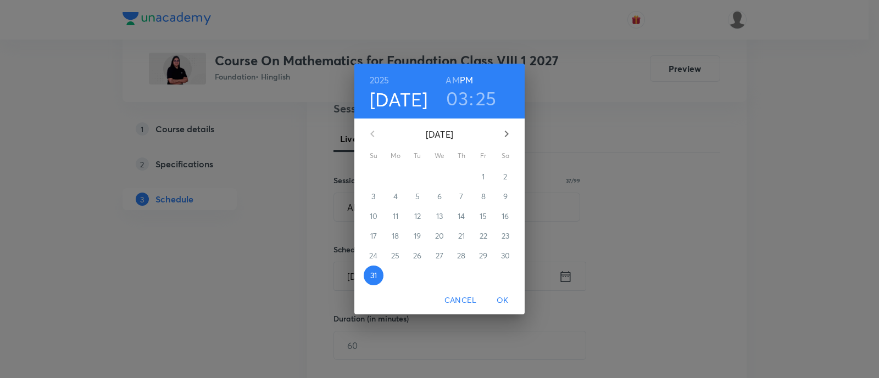
click at [504, 137] on icon "button" at bounding box center [506, 133] width 13 height 13
click at [397, 176] on p "1" at bounding box center [395, 176] width 3 height 11
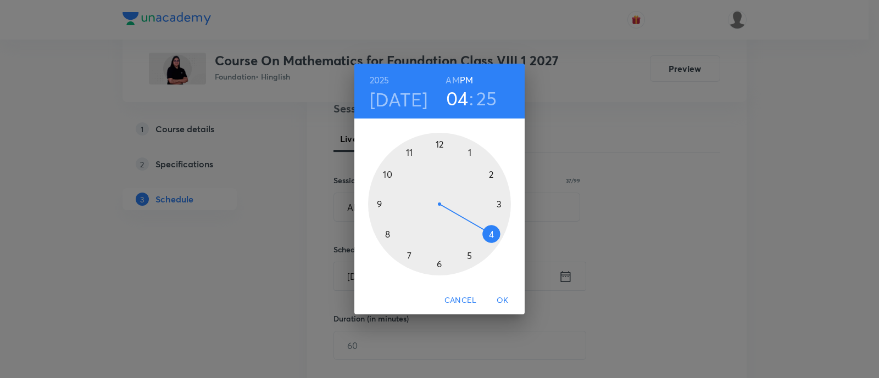
drag, startPoint x: 498, startPoint y: 204, endPoint x: 489, endPoint y: 239, distance: 35.8
click at [489, 239] on div at bounding box center [439, 204] width 143 height 143
drag, startPoint x: 472, startPoint y: 252, endPoint x: 492, endPoint y: 203, distance: 52.2
click at [492, 203] on div at bounding box center [439, 204] width 143 height 143
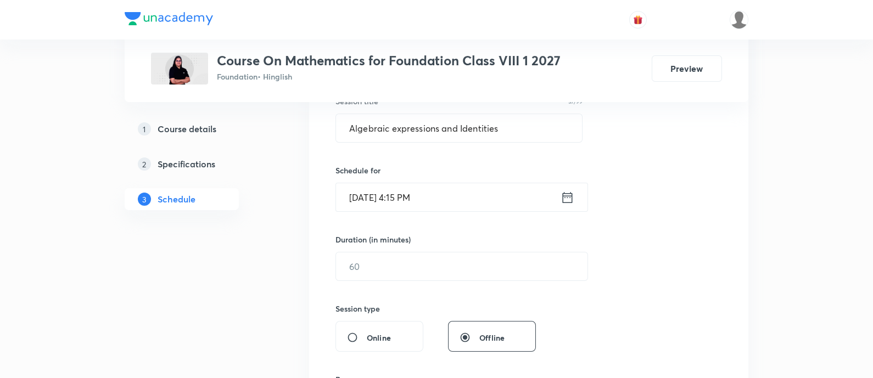
scroll to position [274, 0]
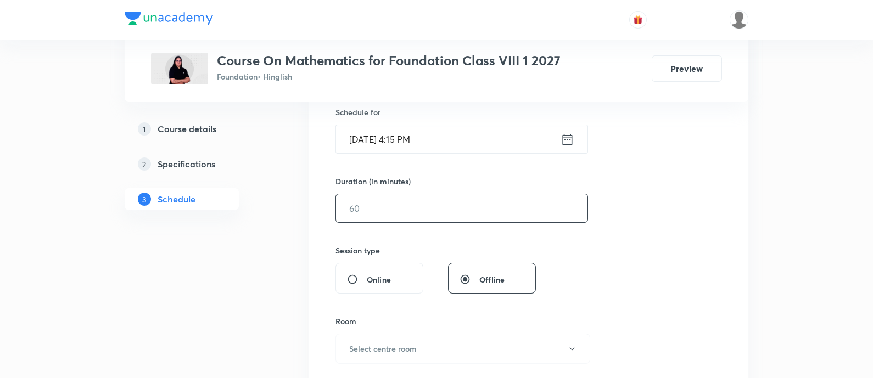
click at [452, 202] on input "text" at bounding box center [462, 208] width 252 height 28
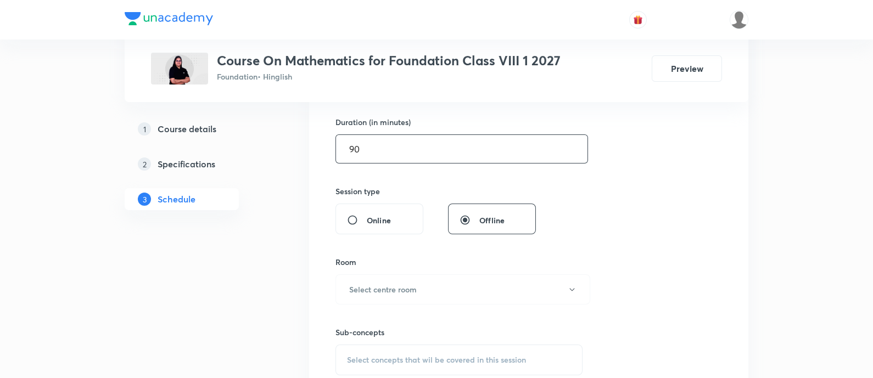
scroll to position [343, 0]
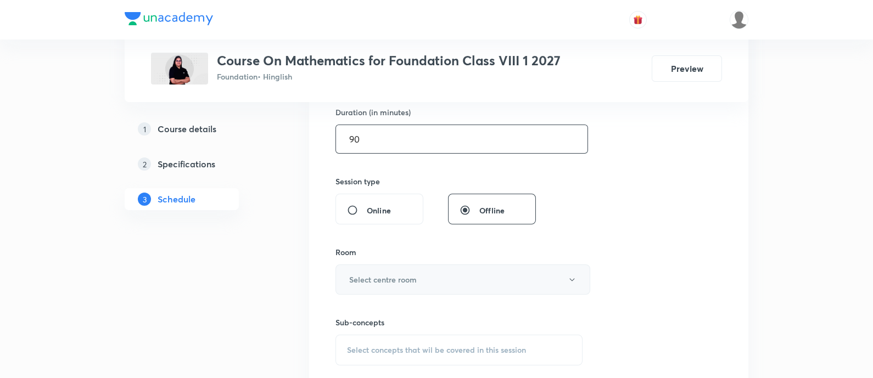
type input "90"
click at [435, 284] on button "Select centre room" at bounding box center [463, 280] width 255 height 30
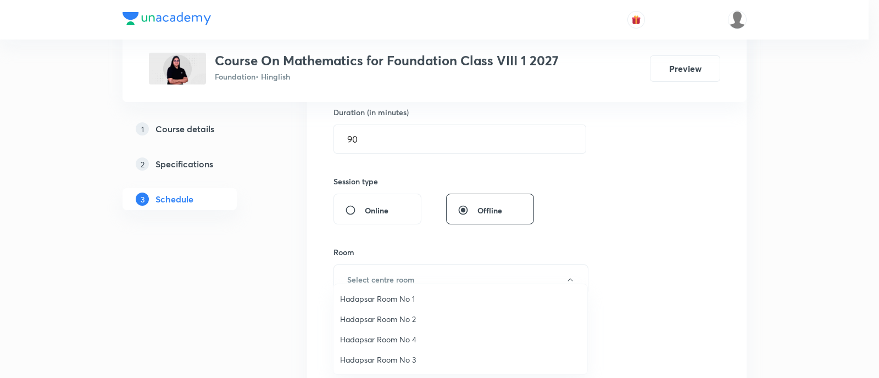
click at [382, 350] on li "Hadapsar Room No 3" at bounding box center [460, 360] width 254 height 20
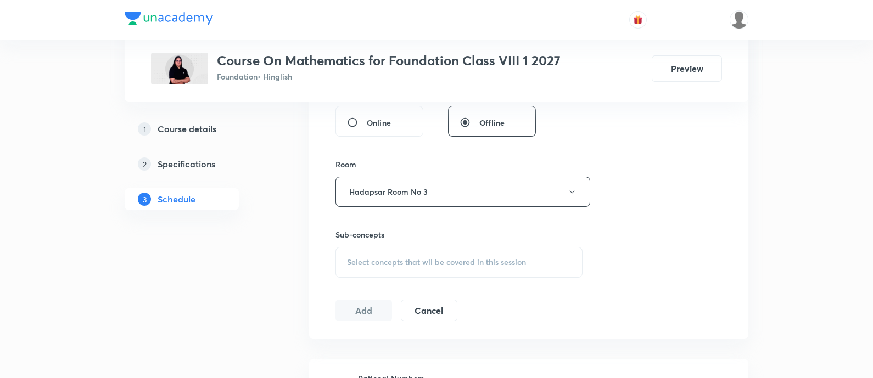
scroll to position [480, 0]
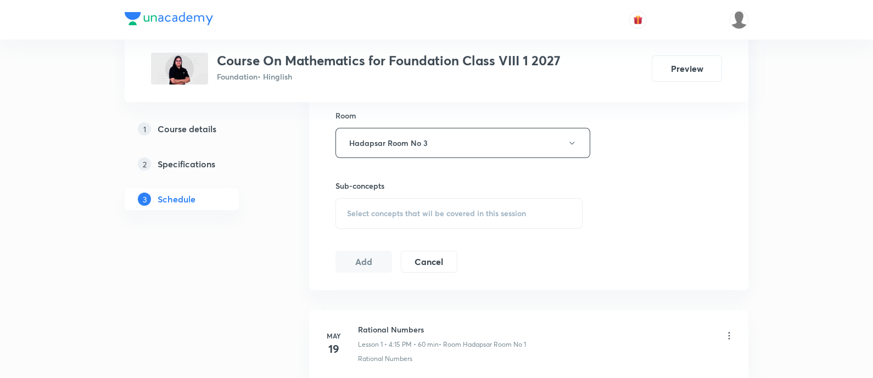
click at [438, 193] on div "Sub-concepts Select concepts that wil be covered in this session" at bounding box center [459, 204] width 247 height 49
click at [438, 211] on span "Select concepts that wil be covered in this session" at bounding box center [436, 213] width 179 height 9
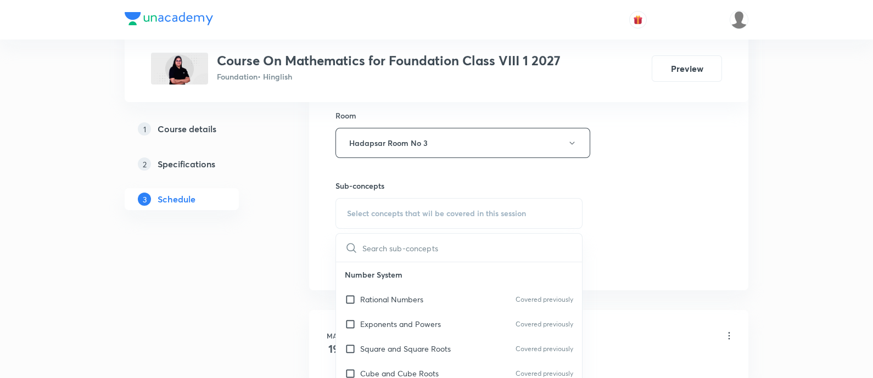
click at [409, 327] on p "Exponents and Powers" at bounding box center [400, 325] width 81 height 12
checkbox input "true"
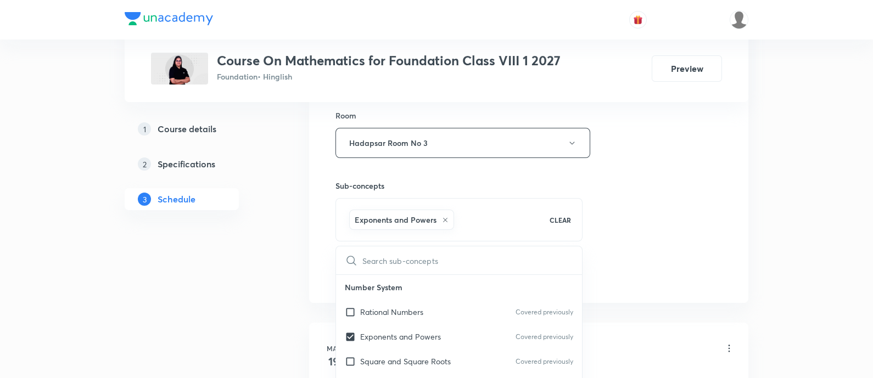
click at [621, 248] on div "Session 27 Live class Session title 37/99 Algebraic expressions and Identities …" at bounding box center [529, 21] width 387 height 528
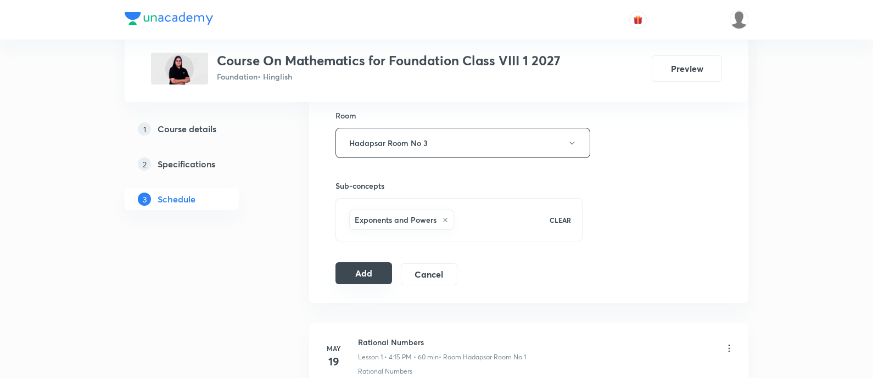
click at [355, 272] on button "Add" at bounding box center [364, 274] width 57 height 22
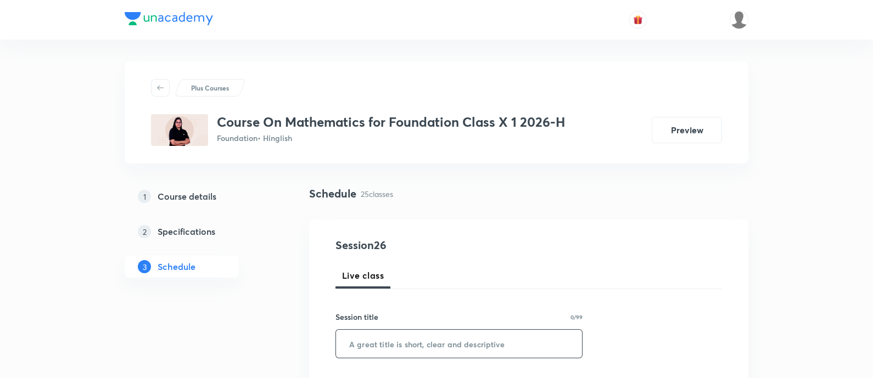
click at [414, 334] on input "text" at bounding box center [459, 344] width 246 height 28
paste input "Introduction to Trigonometry"
type input "Introduction to Trigonometry"
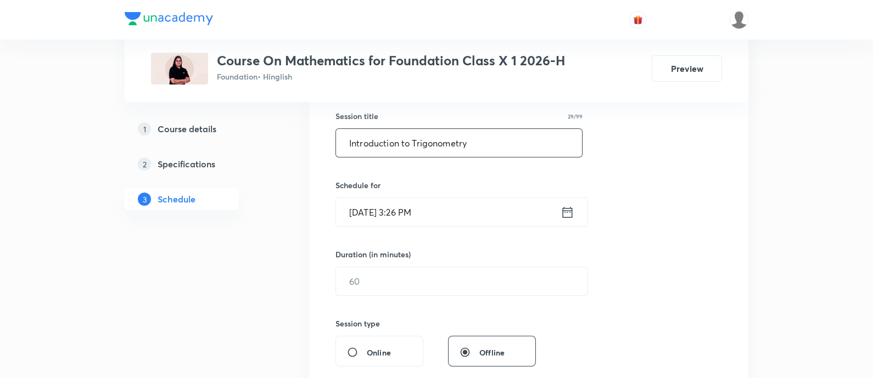
scroll to position [206, 0]
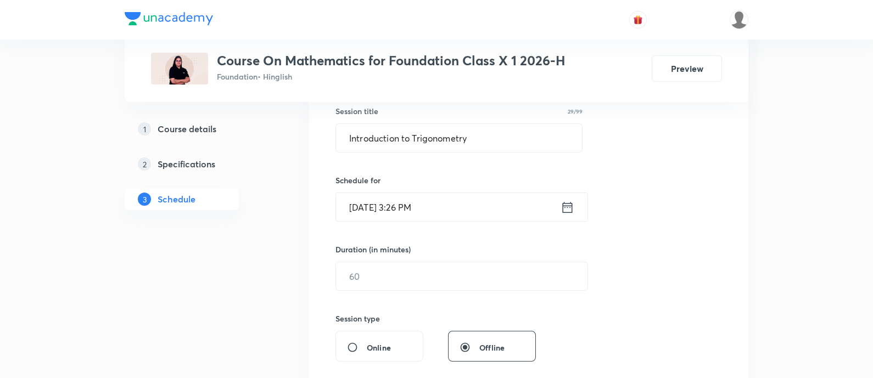
click at [566, 211] on icon at bounding box center [568, 207] width 14 height 15
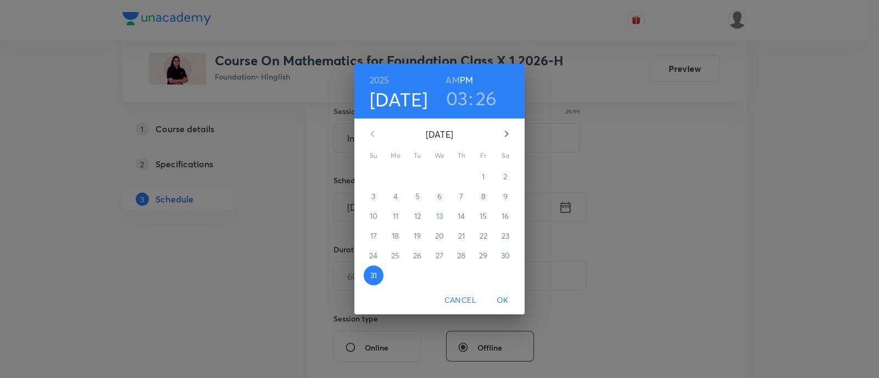
click at [503, 139] on icon "button" at bounding box center [506, 133] width 13 height 13
click at [397, 179] on span "1" at bounding box center [396, 176] width 20 height 11
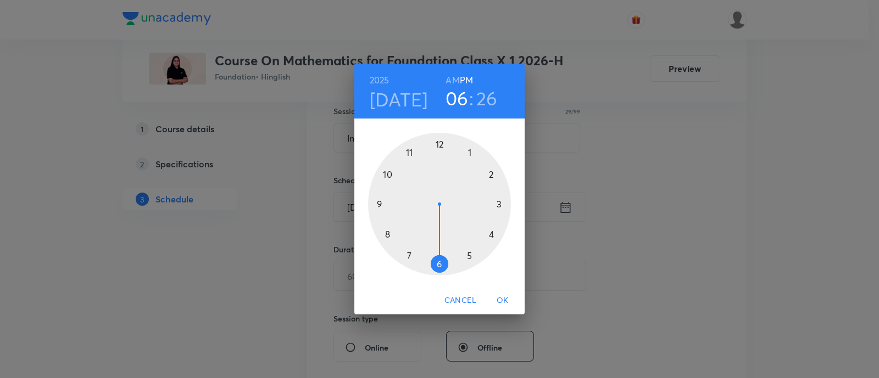
drag, startPoint x: 492, startPoint y: 207, endPoint x: 453, endPoint y: 274, distance: 77.1
click at [453, 274] on div at bounding box center [439, 204] width 143 height 143
drag, startPoint x: 470, startPoint y: 248, endPoint x: 439, endPoint y: 160, distance: 93.6
click at [439, 160] on div at bounding box center [439, 204] width 143 height 143
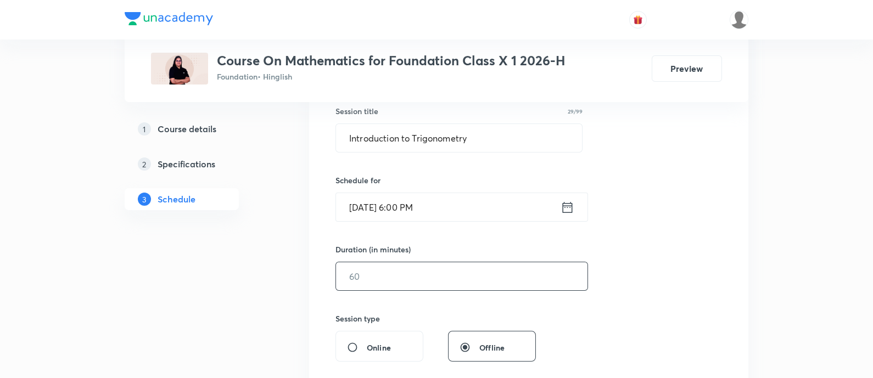
click at [450, 285] on input "text" at bounding box center [462, 277] width 252 height 28
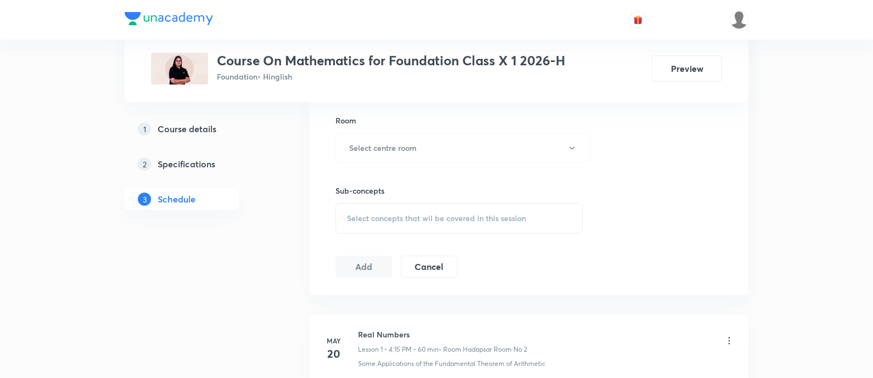
scroll to position [412, 0]
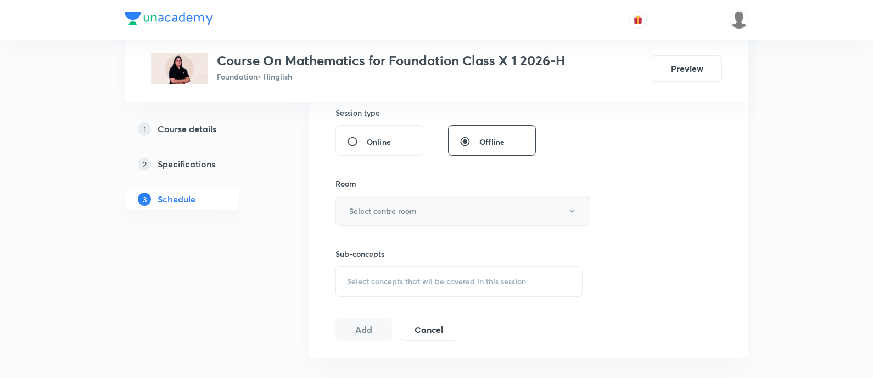
type input "90"
click at [404, 213] on h6 "Select centre room" at bounding box center [383, 211] width 68 height 12
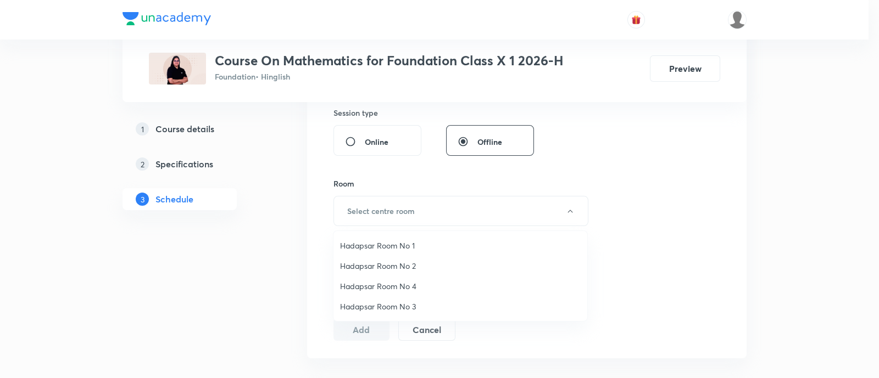
click at [405, 287] on span "Hadapsar Room No 4" at bounding box center [460, 287] width 241 height 12
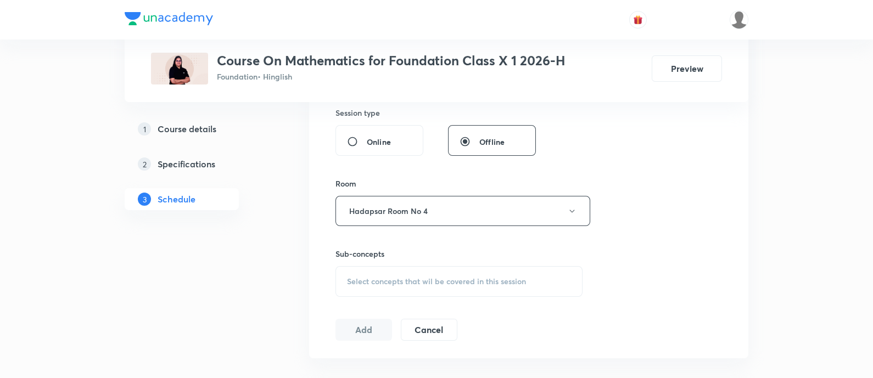
click at [450, 284] on span "Select concepts that wil be covered in this session" at bounding box center [436, 281] width 179 height 9
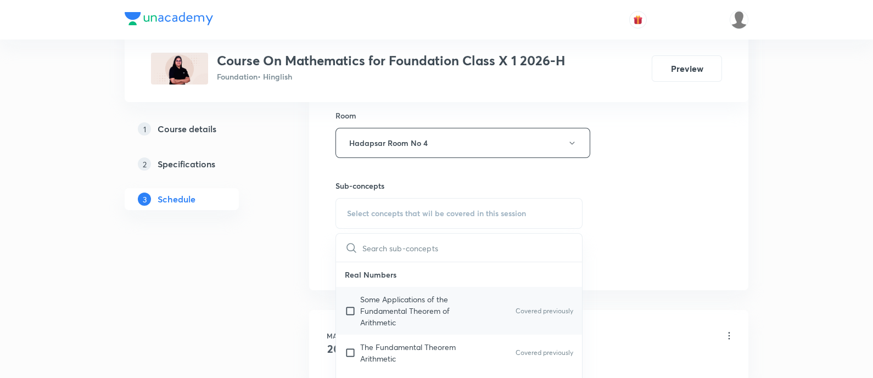
click at [442, 313] on p "Some Applications of the Fundamental Theorem of Arithmetic" at bounding box center [415, 311] width 111 height 35
checkbox input "true"
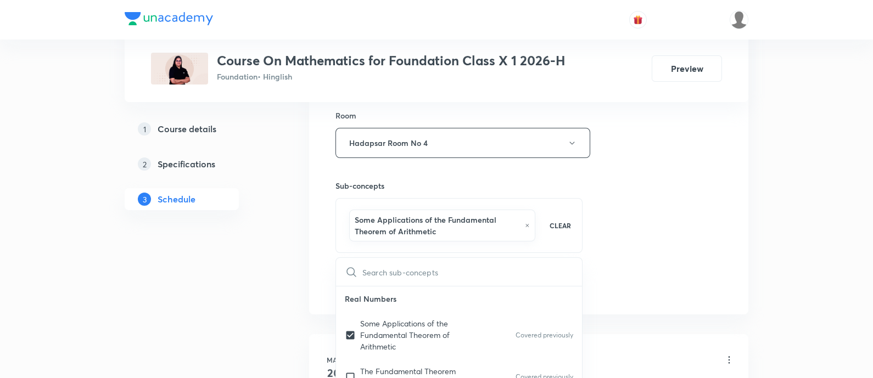
click at [688, 240] on div "Session 26 Live class Session title 29/99 Introduction to Trigonometry ​ Schedu…" at bounding box center [529, 27] width 387 height 540
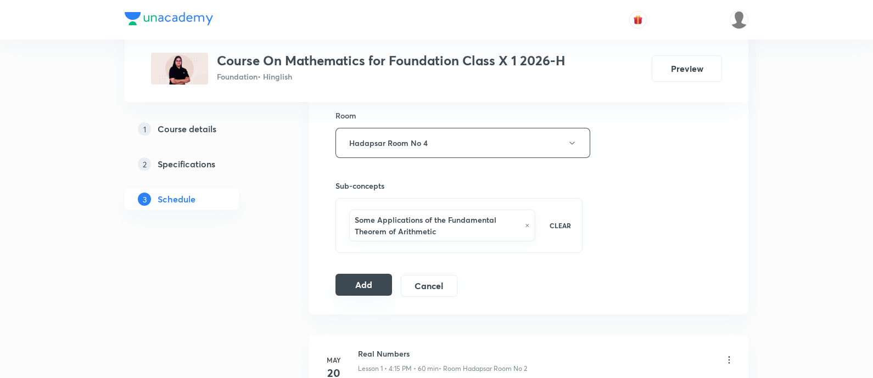
click at [368, 287] on button "Add" at bounding box center [364, 285] width 57 height 22
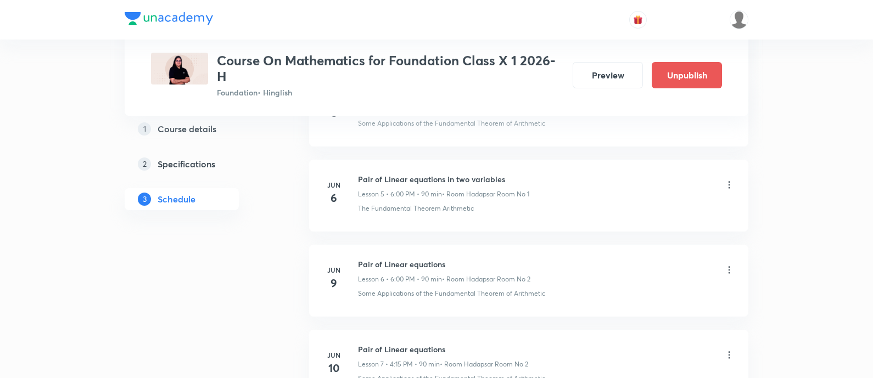
scroll to position [494, 0]
